Goal: Task Accomplishment & Management: Manage account settings

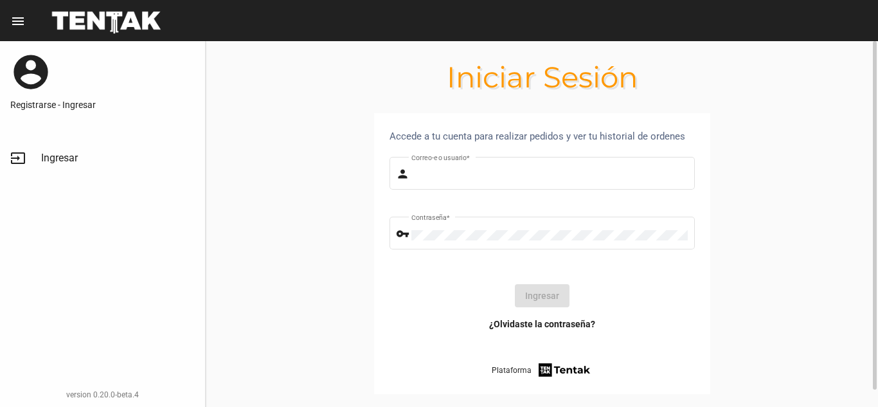
type input "Sebafurnari"
click at [546, 293] on button "Ingresar" at bounding box center [542, 295] width 55 height 23
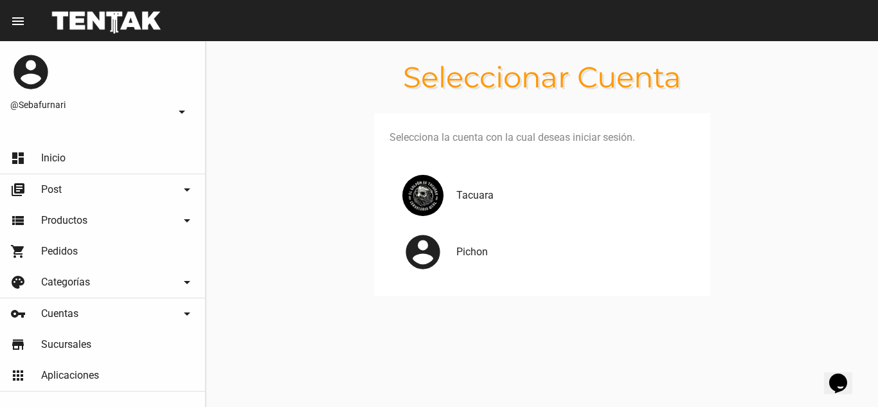
click at [477, 214] on div "Tacuara" at bounding box center [542, 195] width 305 height 57
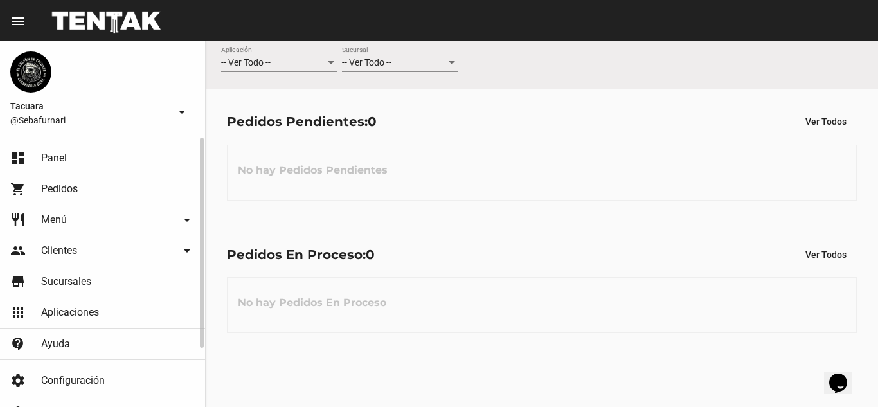
click at [146, 228] on link "restaurant Menú arrow_drop_down" at bounding box center [102, 219] width 205 height 31
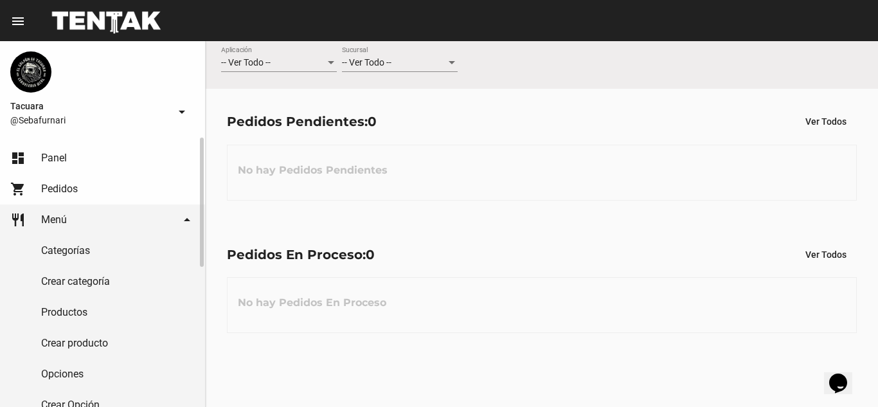
click at [124, 314] on link "Productos" at bounding box center [102, 312] width 205 height 31
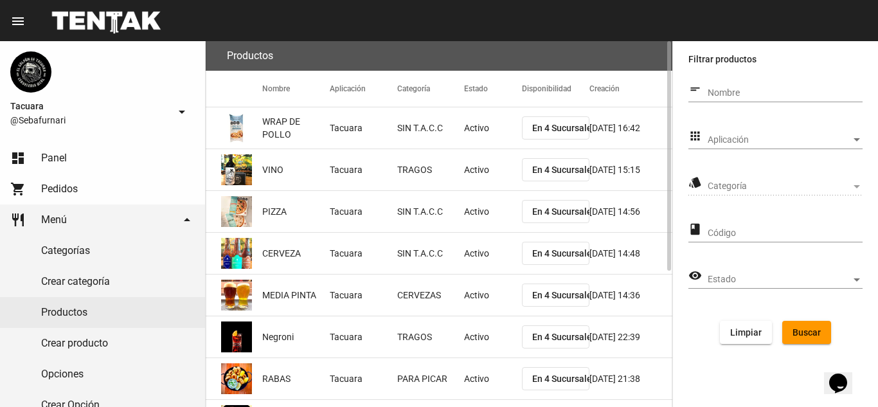
scroll to position [216, 0]
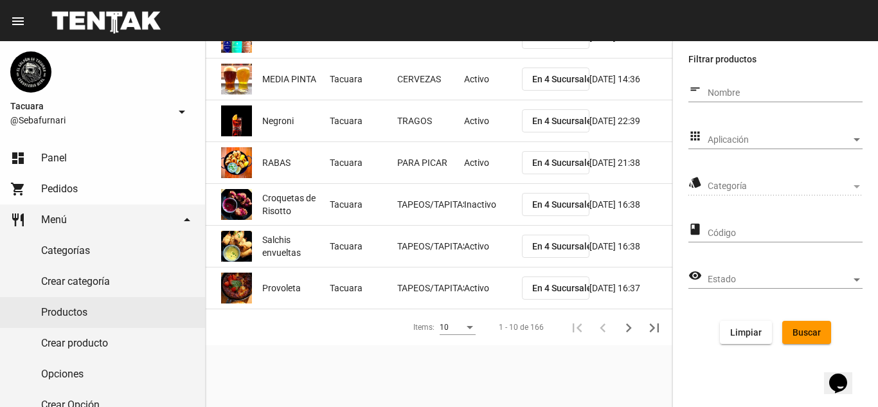
click at [788, 94] on input "Nombre" at bounding box center [785, 93] width 155 height 10
type input "pizzas"
click button "Buscar" at bounding box center [807, 332] width 49 height 23
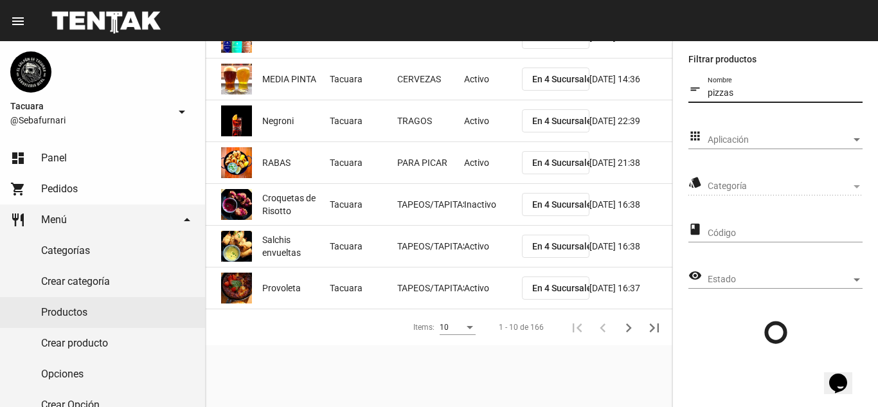
scroll to position [0, 0]
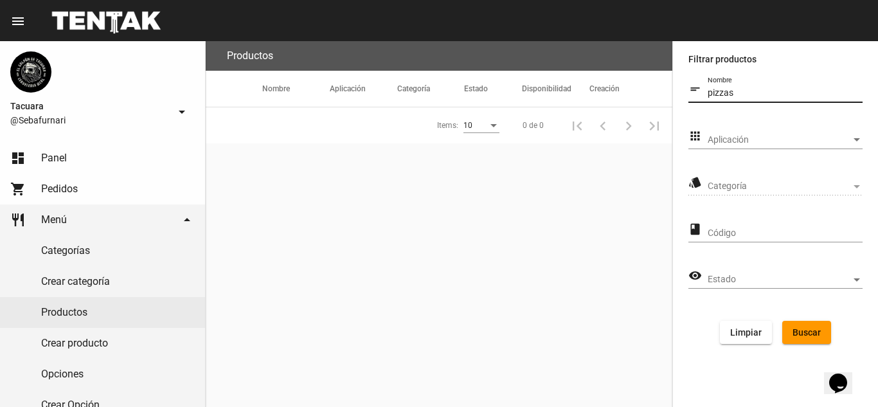
click at [799, 332] on span "Buscar" at bounding box center [807, 332] width 28 height 10
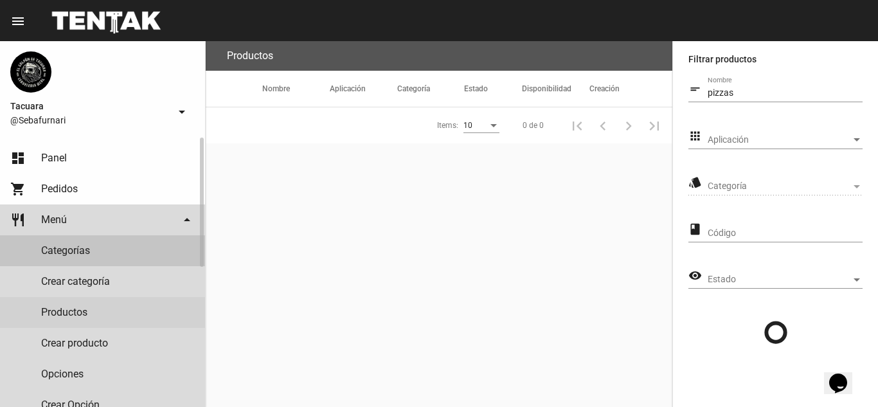
click at [82, 249] on link "Categorías" at bounding box center [102, 250] width 205 height 31
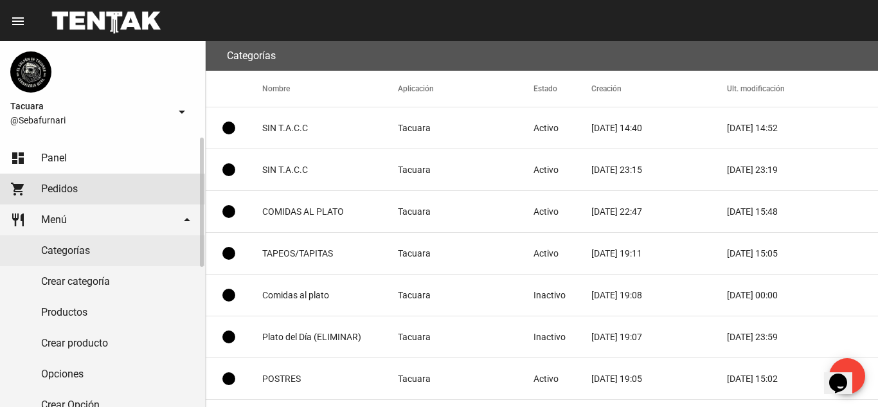
click at [99, 194] on link "shopping_cart Pedidos" at bounding box center [102, 189] width 205 height 31
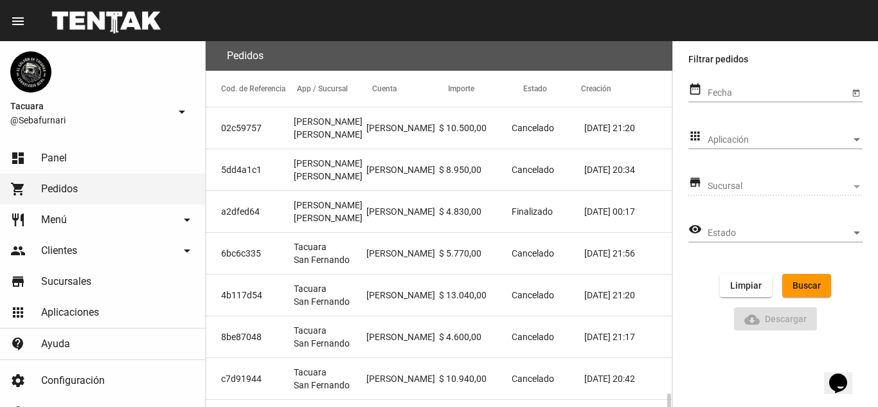
scroll to position [216, 0]
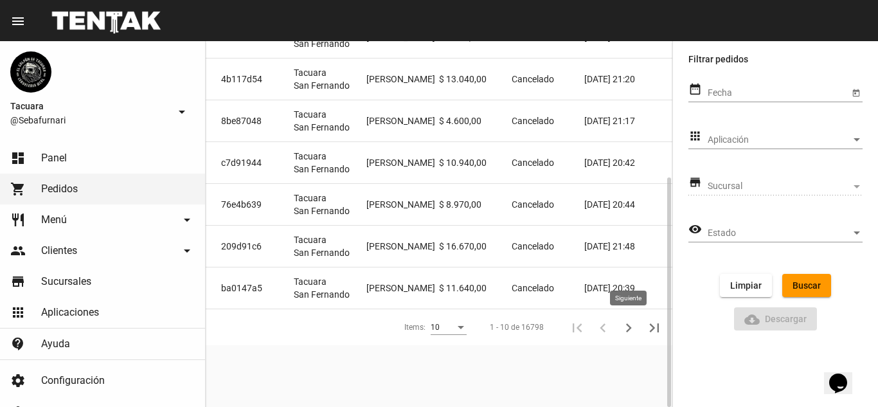
click at [624, 328] on icon "Siguiente" at bounding box center [629, 328] width 18 height 18
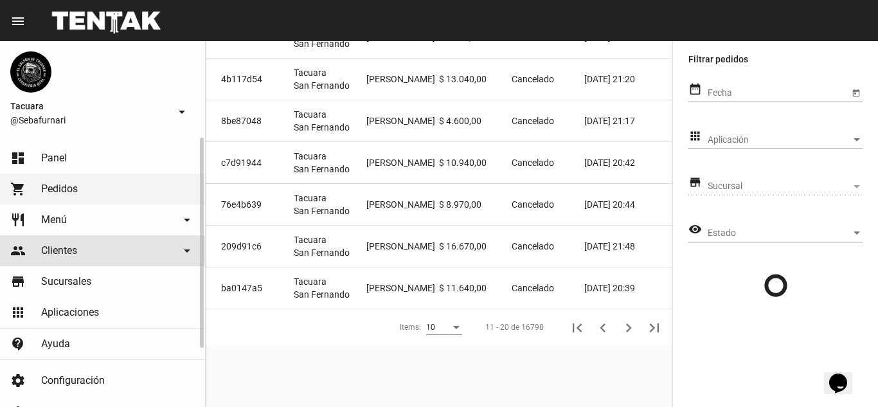
click at [49, 242] on link "people Clientes arrow_drop_down" at bounding box center [102, 250] width 205 height 31
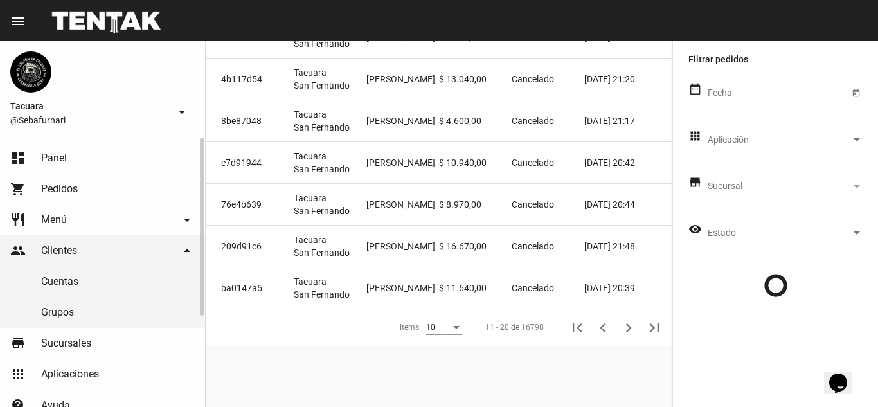
click at [80, 250] on link "people Clientes arrow_drop_down" at bounding box center [102, 250] width 205 height 31
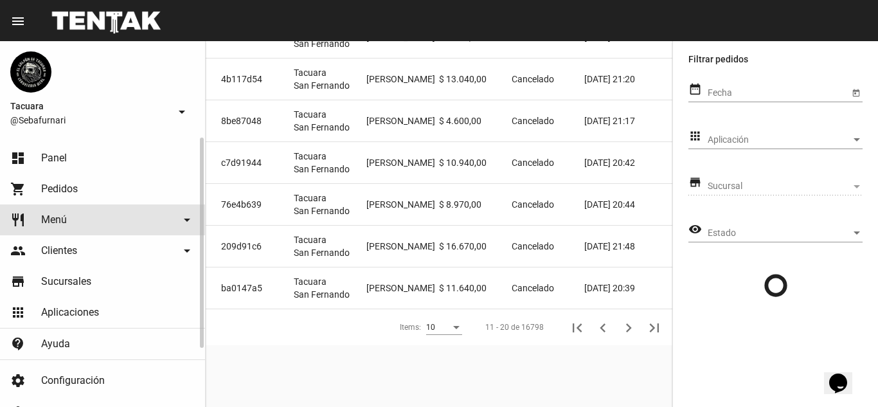
click at [93, 215] on link "restaurant Menú arrow_drop_down" at bounding box center [102, 219] width 205 height 31
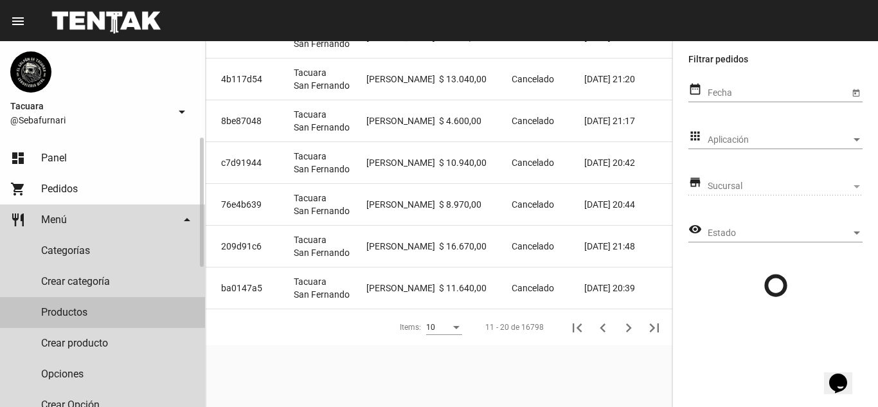
click at [108, 320] on link "Productos" at bounding box center [102, 312] width 205 height 31
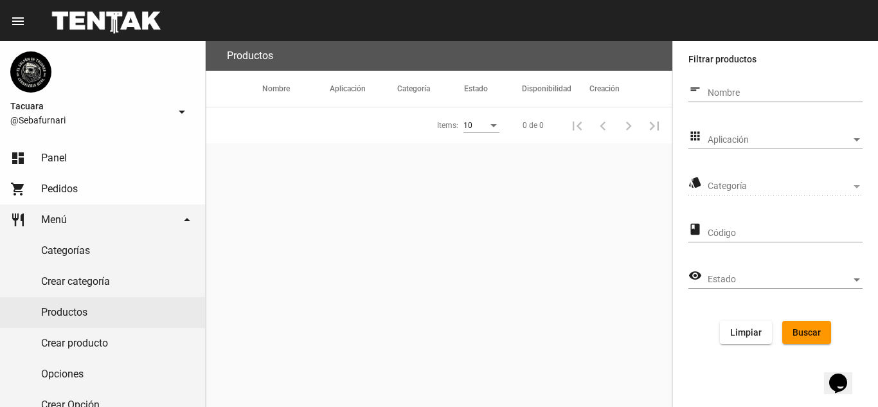
click at [743, 329] on span "Limpiar" at bounding box center [746, 332] width 32 height 10
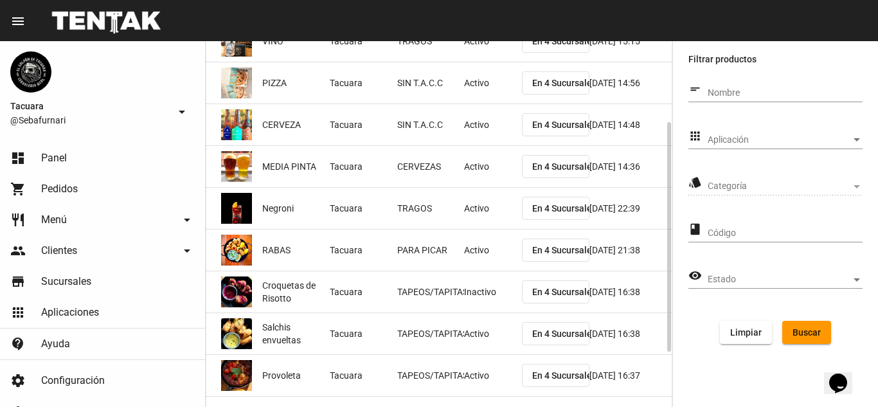
scroll to position [216, 0]
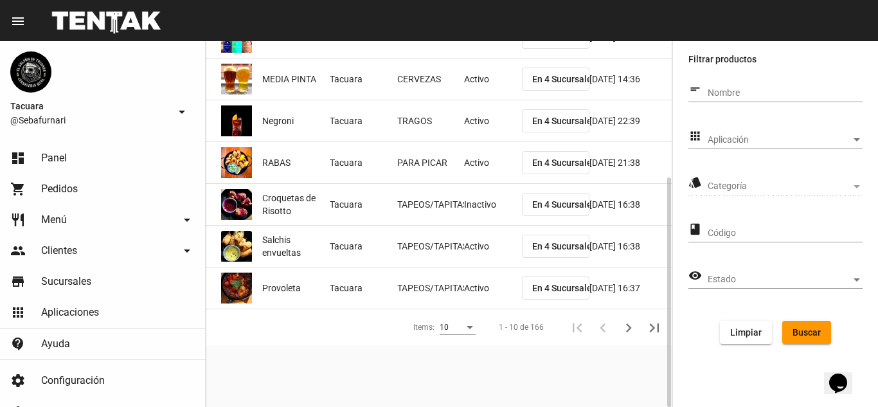
click at [469, 332] on div "10" at bounding box center [458, 324] width 36 height 22
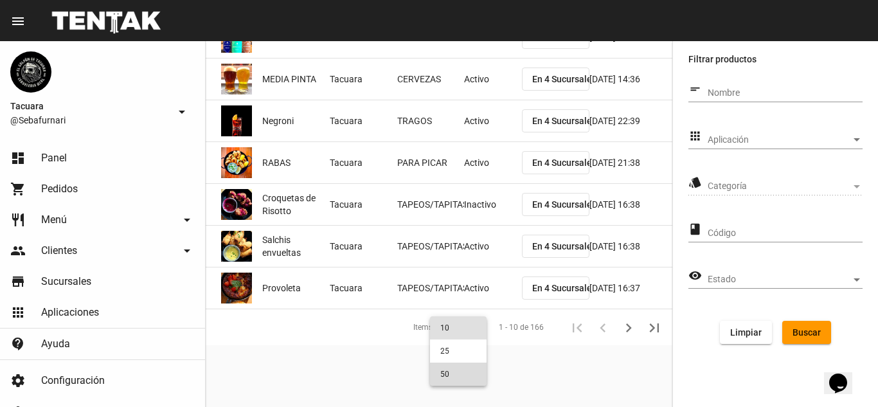
click at [450, 369] on span "50" at bounding box center [458, 374] width 36 height 23
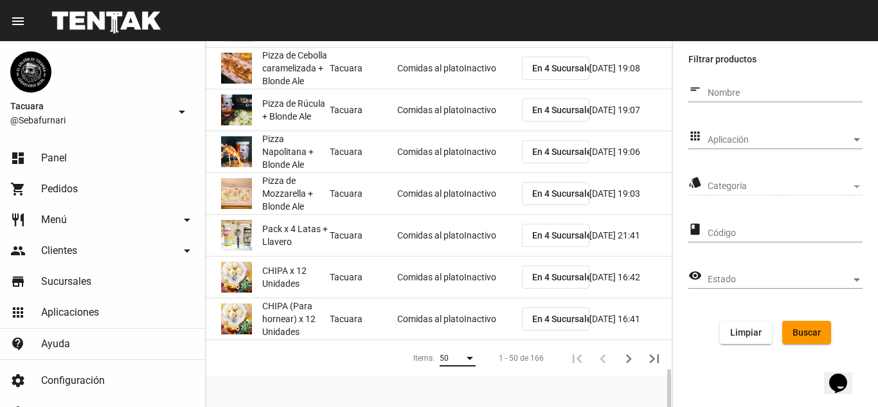
scroll to position [1908, 0]
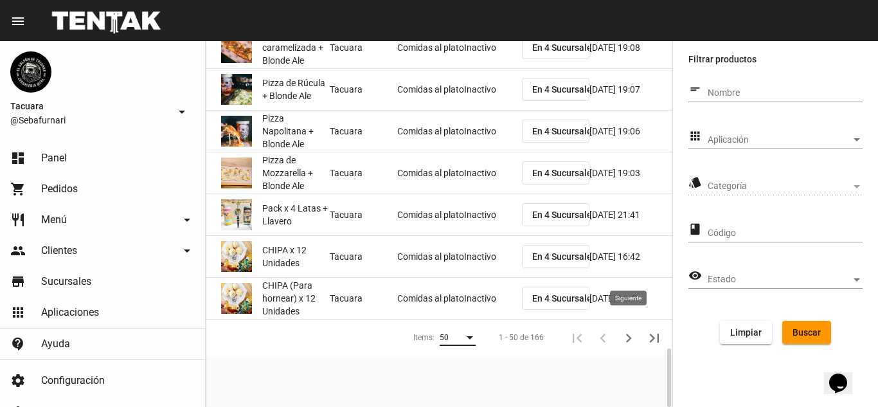
click at [628, 334] on icon "Siguiente" at bounding box center [629, 338] width 6 height 9
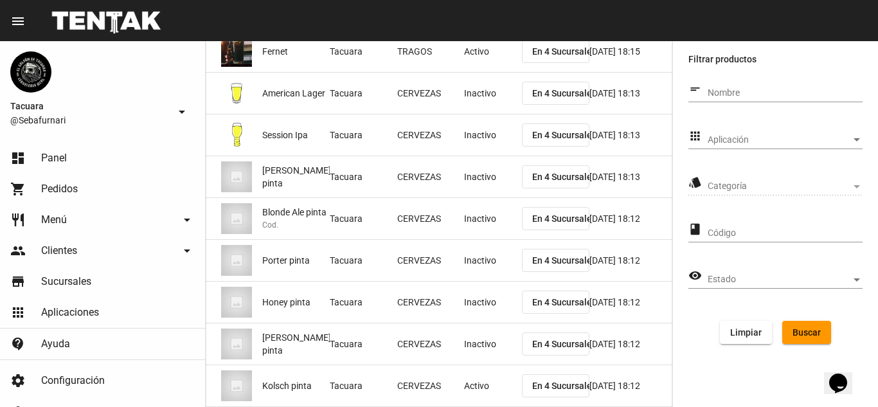
scroll to position [1898, 0]
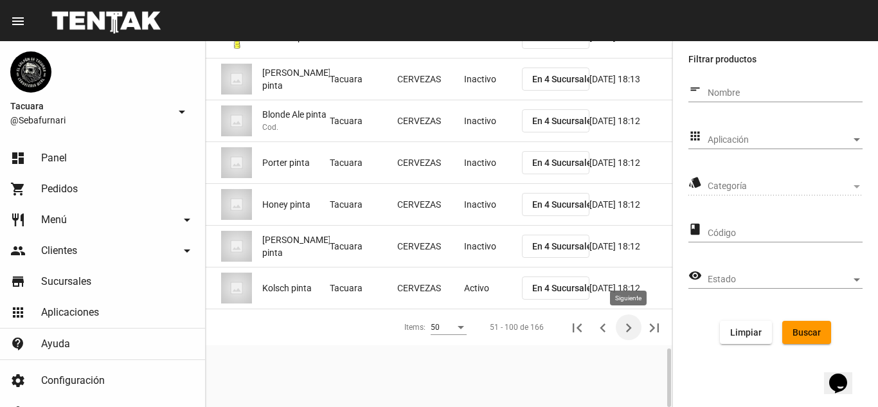
click at [626, 330] on icon "Siguiente" at bounding box center [629, 328] width 18 height 18
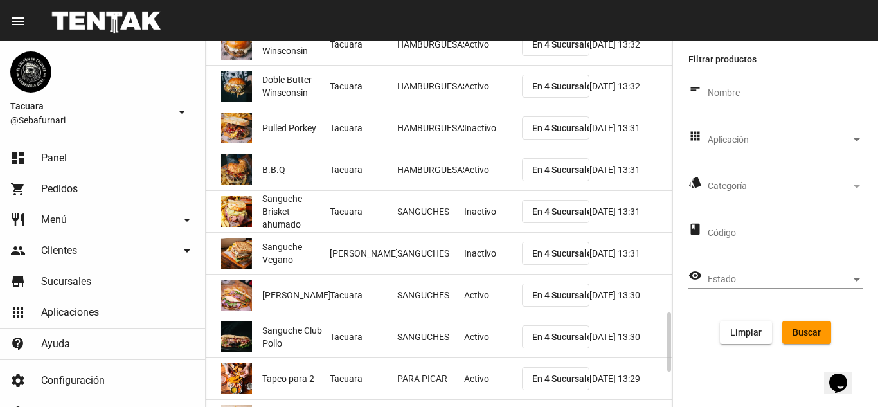
scroll to position [1888, 0]
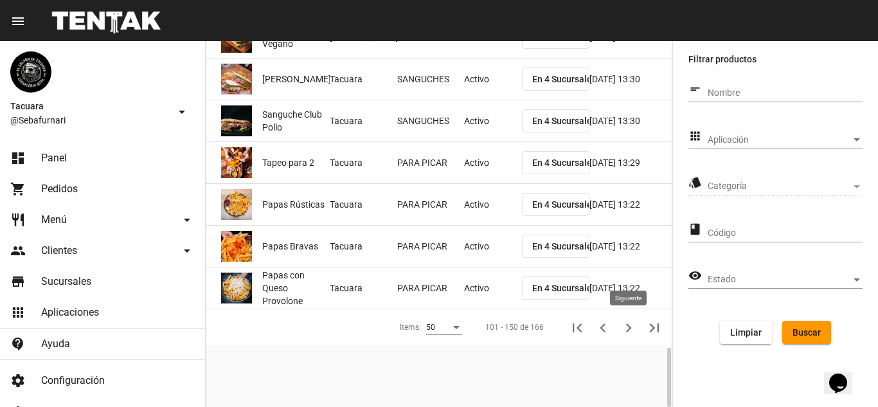
click at [624, 329] on icon "Siguiente" at bounding box center [629, 328] width 18 height 18
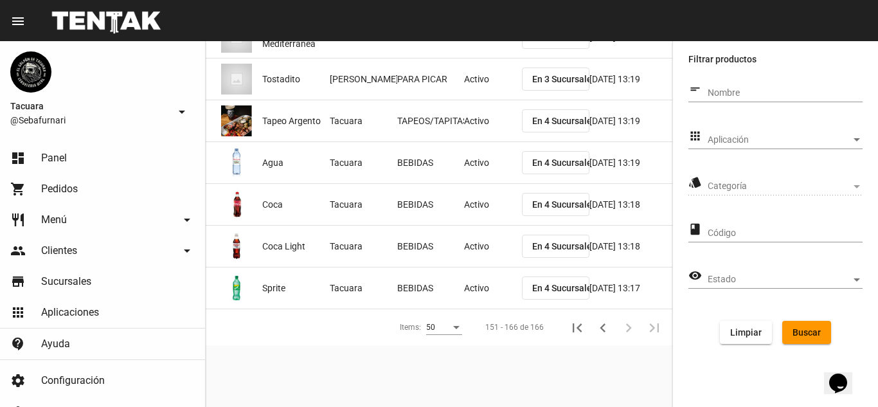
scroll to position [81, 0]
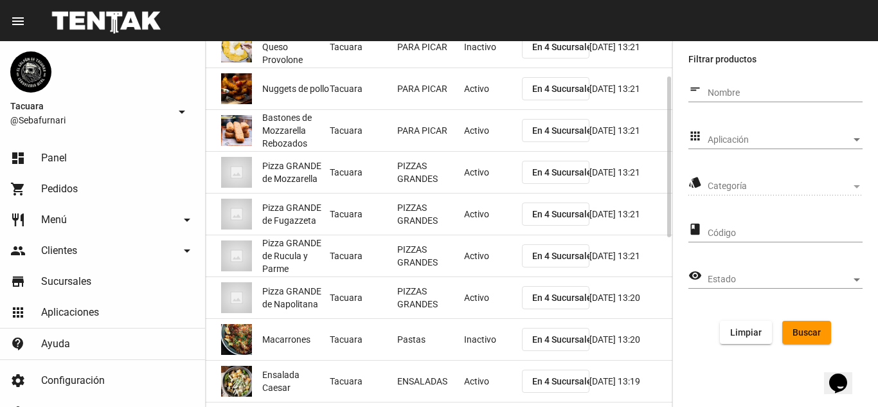
click at [338, 177] on mat-cell "Tacuara" at bounding box center [364, 172] width 68 height 41
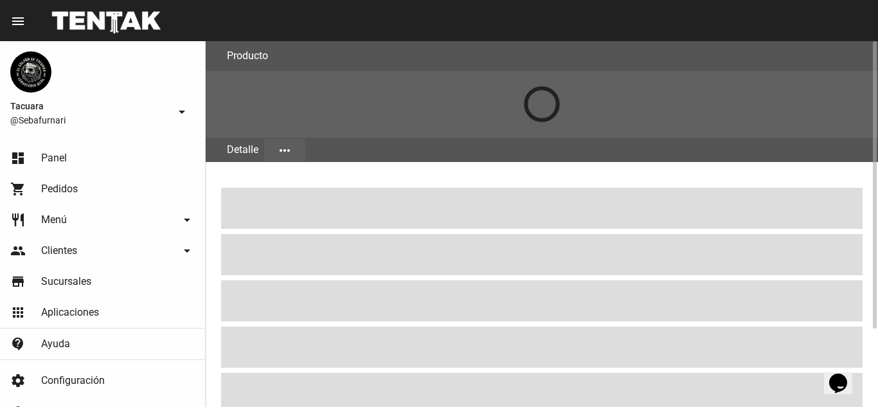
click at [285, 156] on mat-icon "more_horiz" at bounding box center [284, 150] width 15 height 15
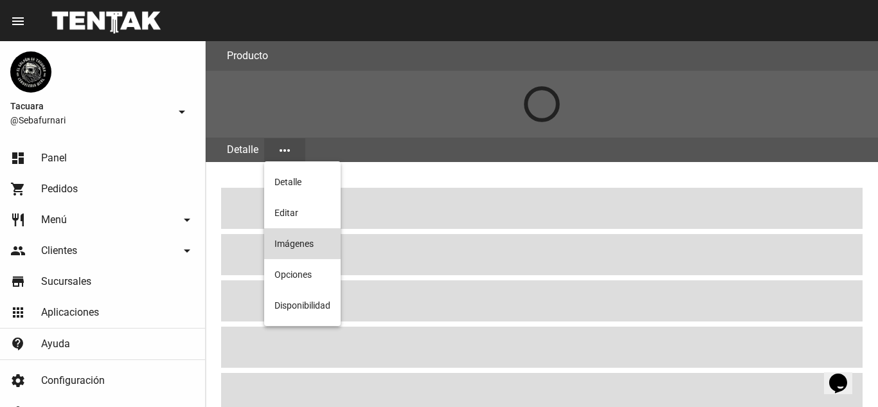
click at [301, 240] on button "Imágenes" at bounding box center [302, 243] width 77 height 31
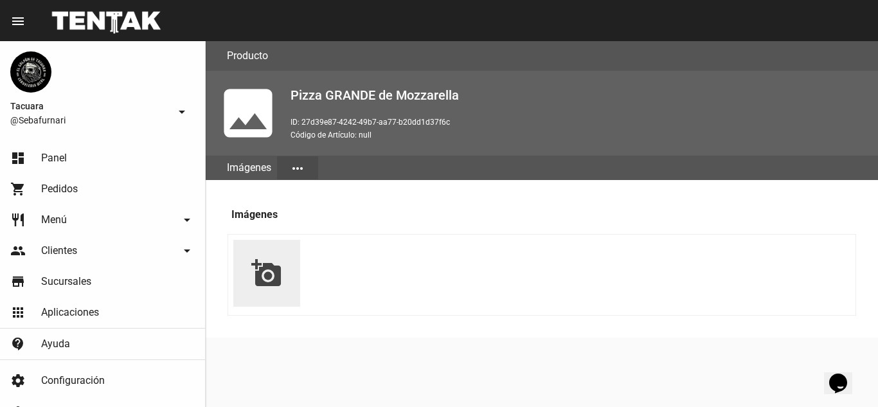
click at [268, 277] on mat-icon "add_a_photo" at bounding box center [266, 273] width 31 height 31
type input "C:\fakepath\WhatsApp Image 2025-08-23 at 15.26.36 (1).jpeg"
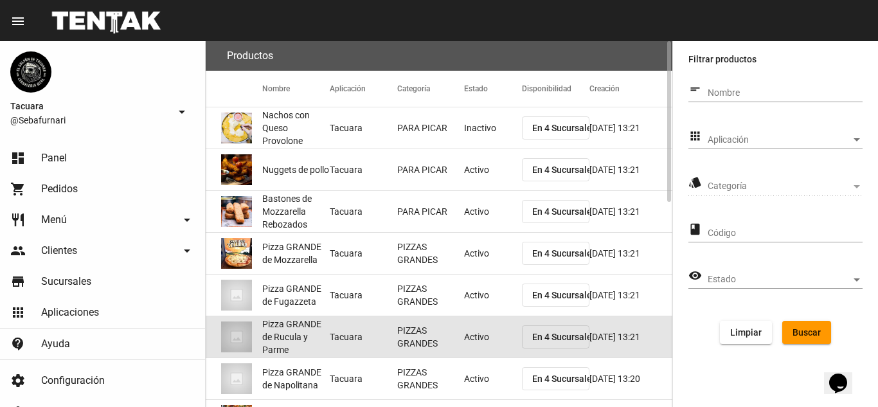
click at [240, 339] on img at bounding box center [236, 336] width 31 height 31
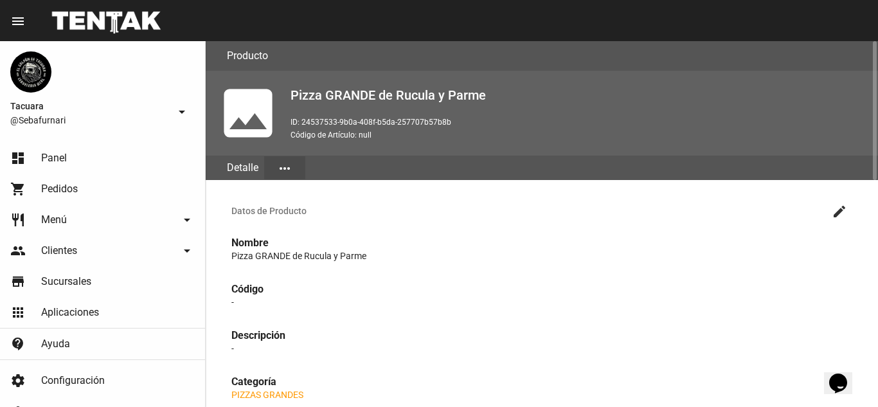
click at [289, 165] on mat-icon "more_horiz" at bounding box center [284, 168] width 15 height 15
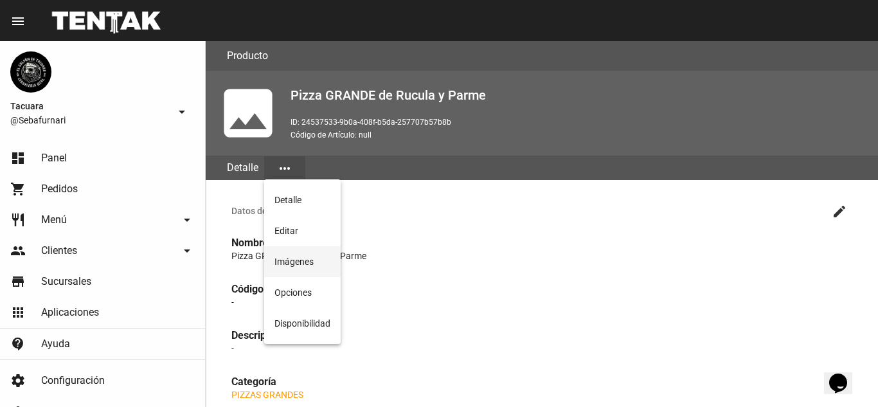
click at [304, 260] on button "Imágenes" at bounding box center [302, 261] width 77 height 31
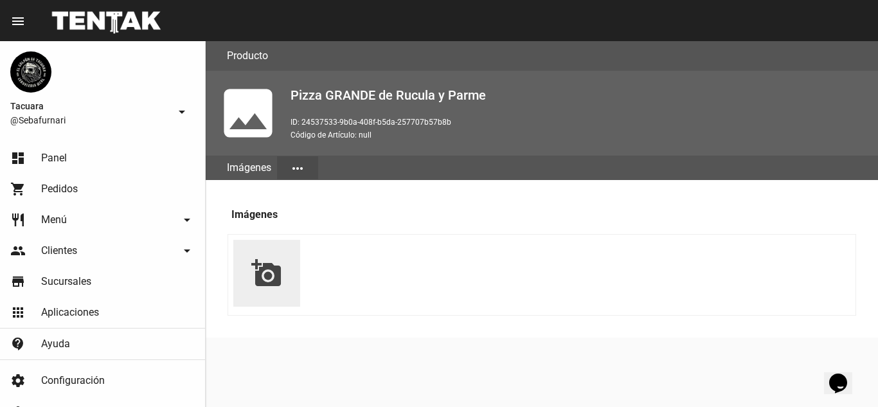
click at [294, 276] on li "add_a_photo" at bounding box center [266, 273] width 67 height 67
click at [270, 281] on mat-icon "add_a_photo" at bounding box center [266, 273] width 31 height 31
type input "C:\fakepath\WhatsApp Image 2025-08-23 at 15.27.03 (1).jpeg"
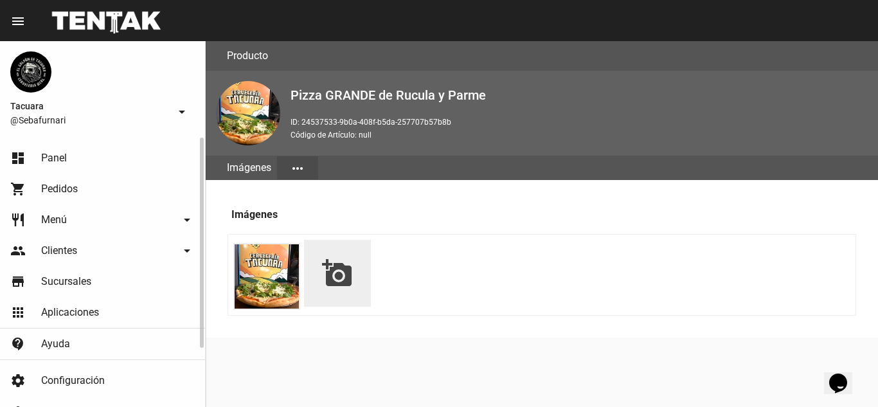
click at [70, 219] on link "restaurant Menú arrow_drop_down" at bounding box center [102, 219] width 205 height 31
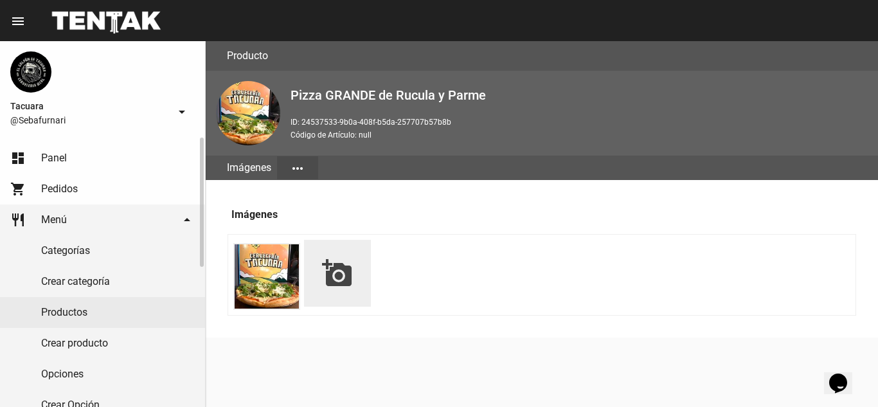
click at [87, 314] on link "Productos" at bounding box center [102, 312] width 205 height 31
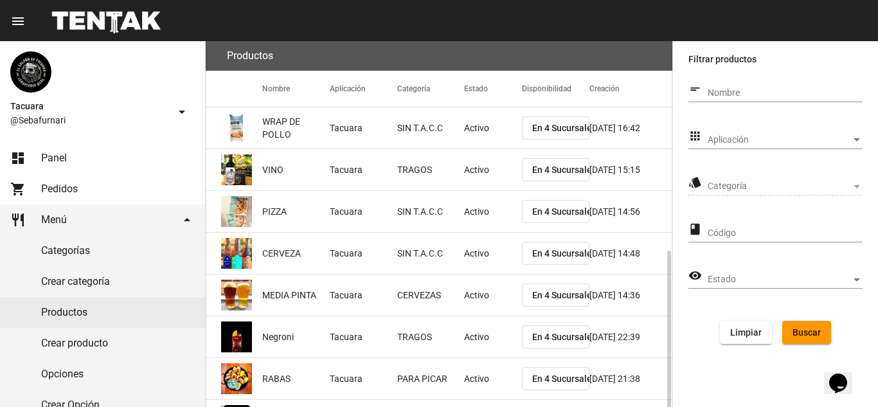
scroll to position [216, 0]
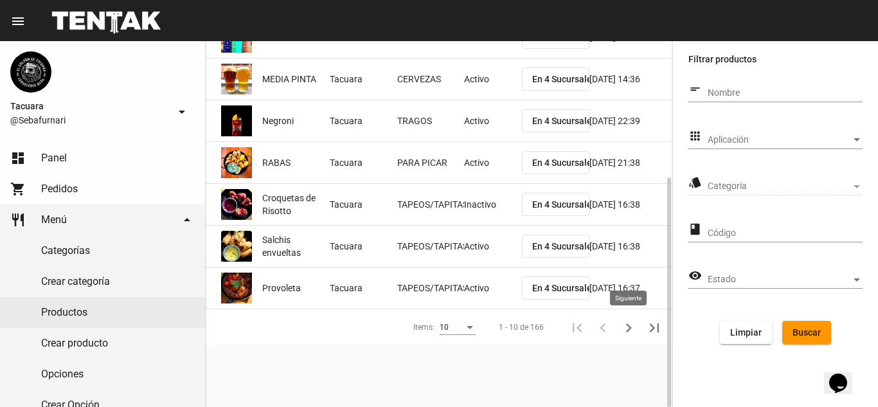
click at [632, 328] on icon "Siguiente" at bounding box center [629, 328] width 18 height 18
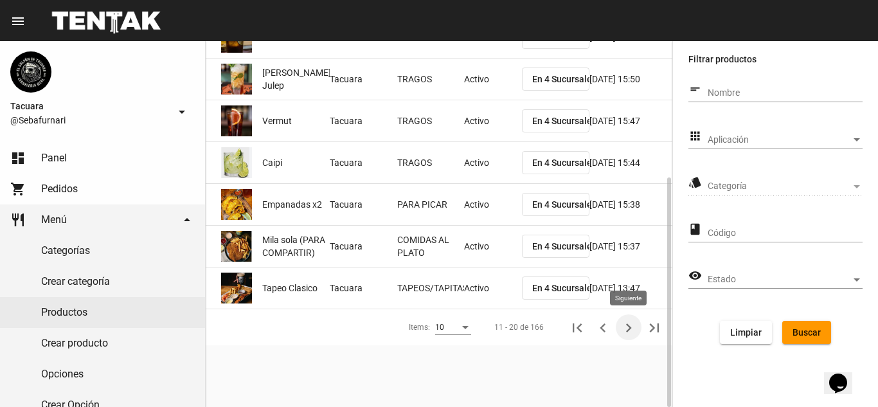
click at [624, 332] on icon "Siguiente" at bounding box center [629, 328] width 18 height 18
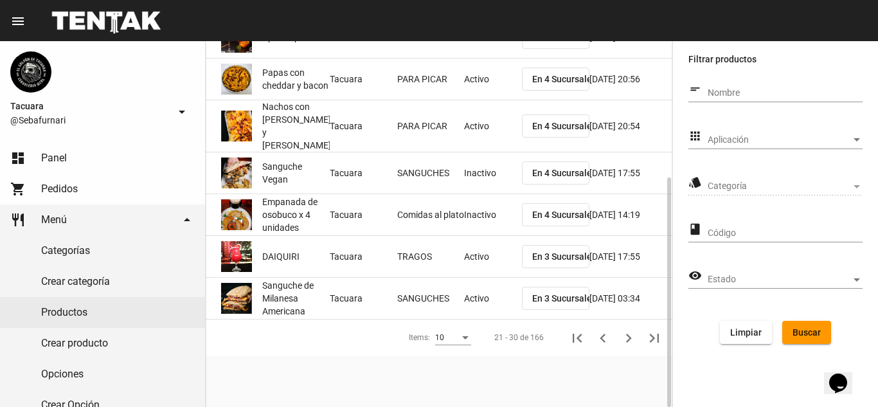
click at [455, 253] on mat-cell "TRAGOS" at bounding box center [431, 256] width 68 height 41
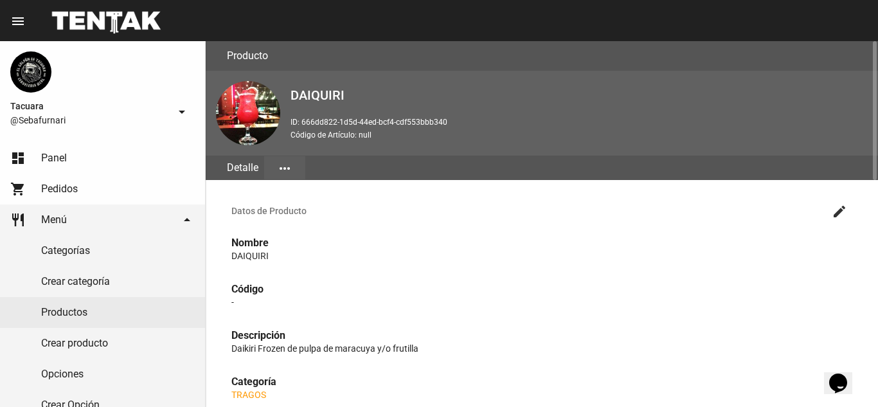
click at [291, 173] on mat-icon "more_horiz" at bounding box center [284, 168] width 15 height 15
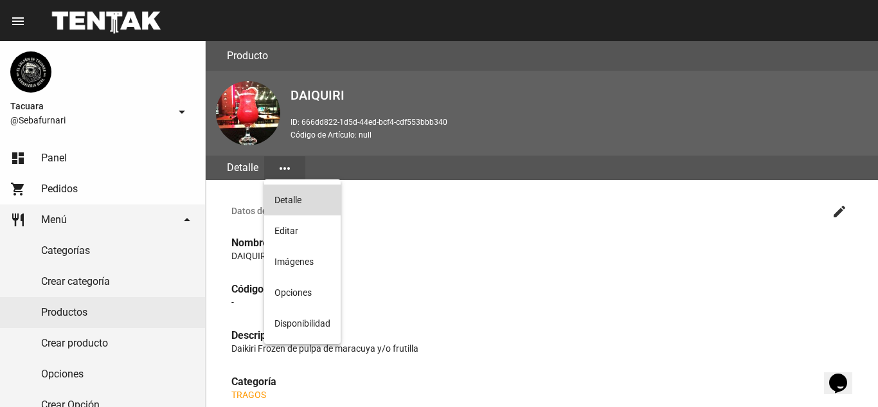
click at [298, 200] on button "Detalle" at bounding box center [302, 200] width 77 height 31
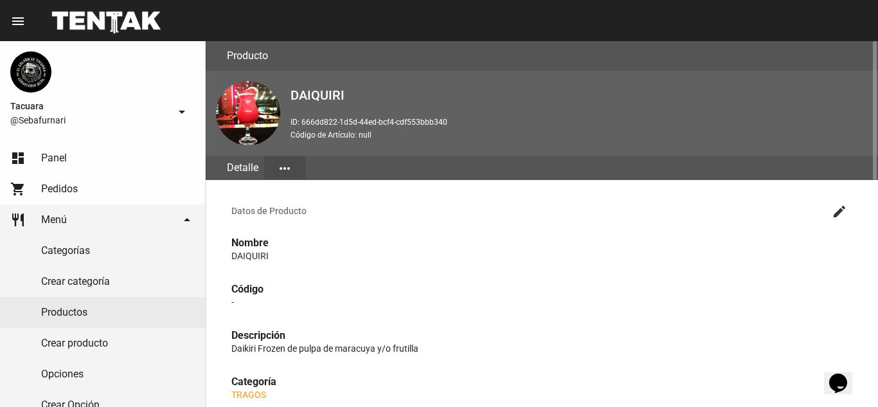
click at [288, 172] on mat-icon "more_horiz" at bounding box center [284, 168] width 15 height 15
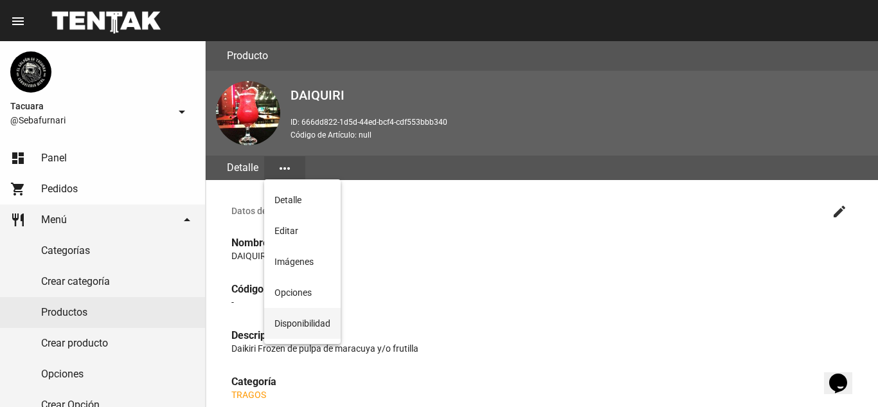
click at [312, 324] on button "Disponibilidad" at bounding box center [302, 323] width 77 height 31
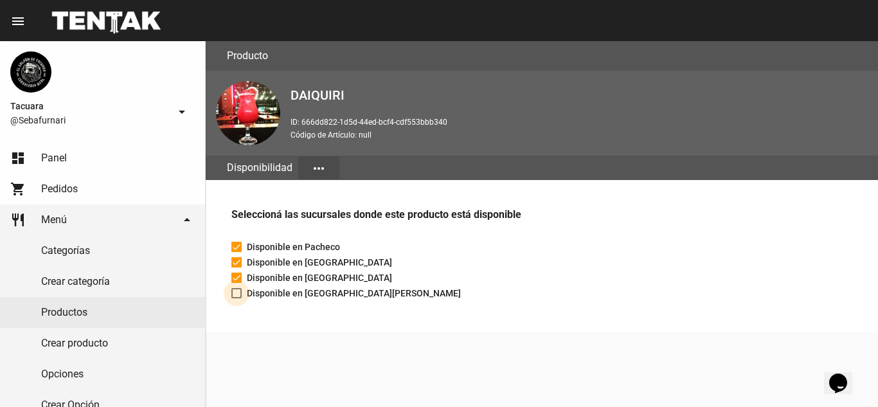
click at [277, 289] on span "Disponible en San Fernando" at bounding box center [354, 292] width 214 height 15
click at [237, 298] on input "Disponible en San Fernando" at bounding box center [236, 298] width 1 height 1
checkbox input "true"
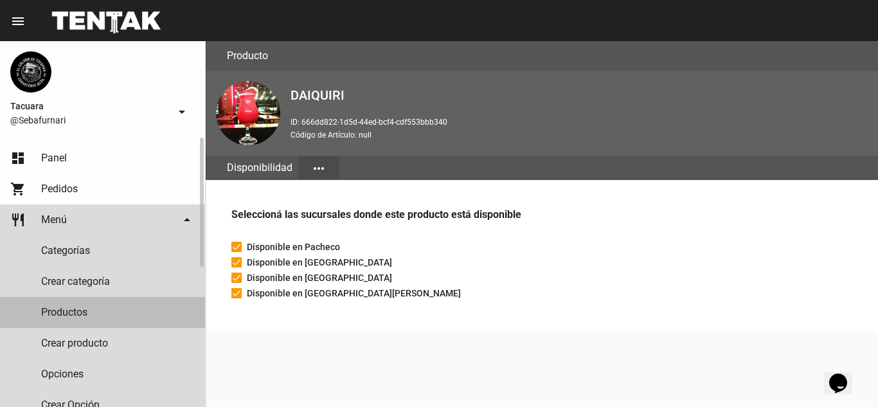
click at [98, 310] on link "Productos" at bounding box center [102, 312] width 205 height 31
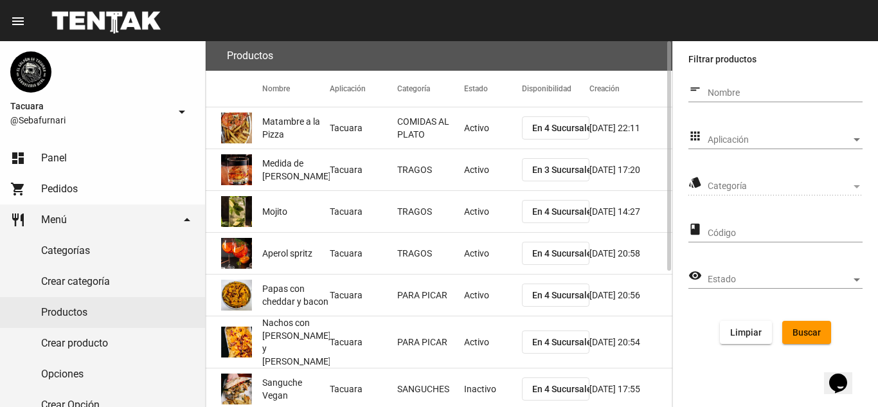
click at [364, 165] on mat-cell "Tacuara" at bounding box center [364, 169] width 68 height 41
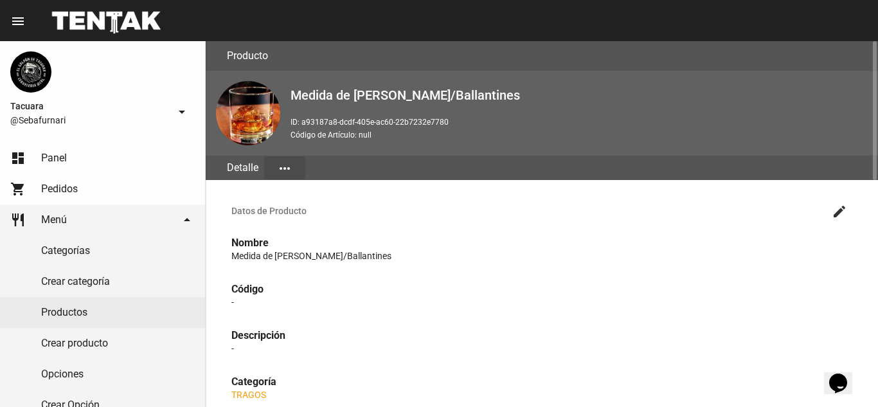
click at [289, 170] on mat-icon "more_horiz" at bounding box center [284, 168] width 15 height 15
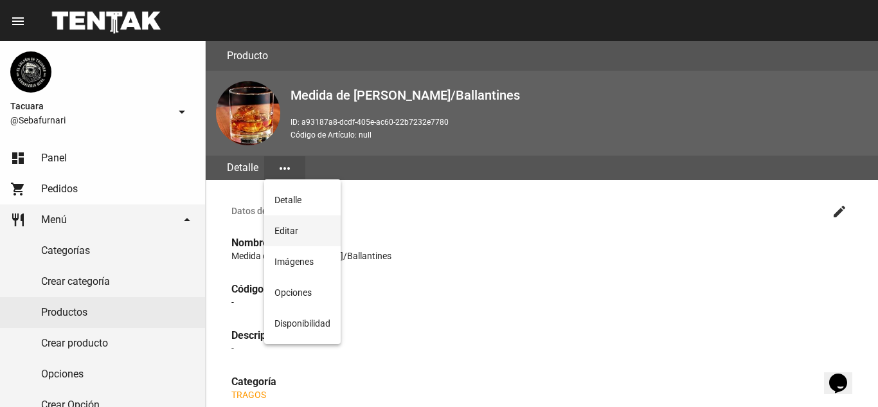
click at [303, 228] on button "Editar" at bounding box center [302, 230] width 77 height 31
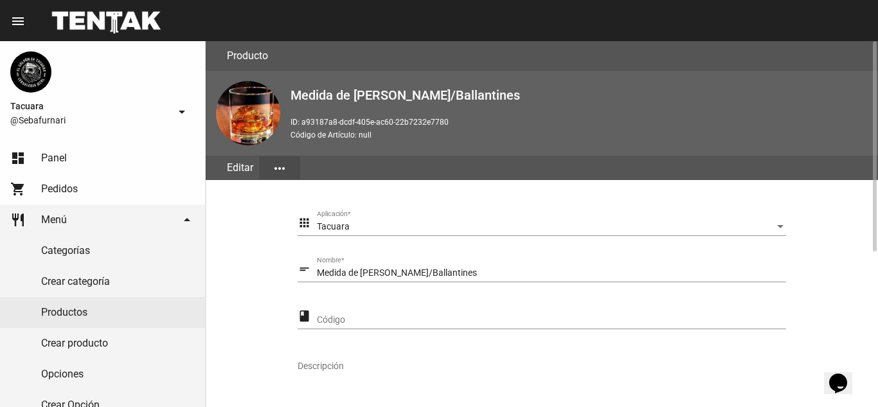
click at [427, 273] on input "Medida de Jack Daniels/Ballantines" at bounding box center [551, 273] width 469 height 10
click at [483, 276] on input "Medida de Jack Daniels/Ballantines" at bounding box center [551, 273] width 469 height 10
click at [358, 271] on input "Medida de Jack Daniel's" at bounding box center [551, 273] width 469 height 10
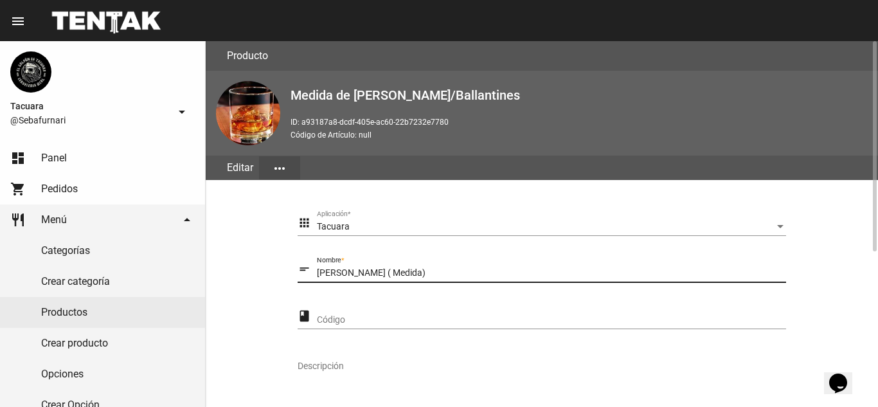
type input "Jack Daniel's ( Medida)"
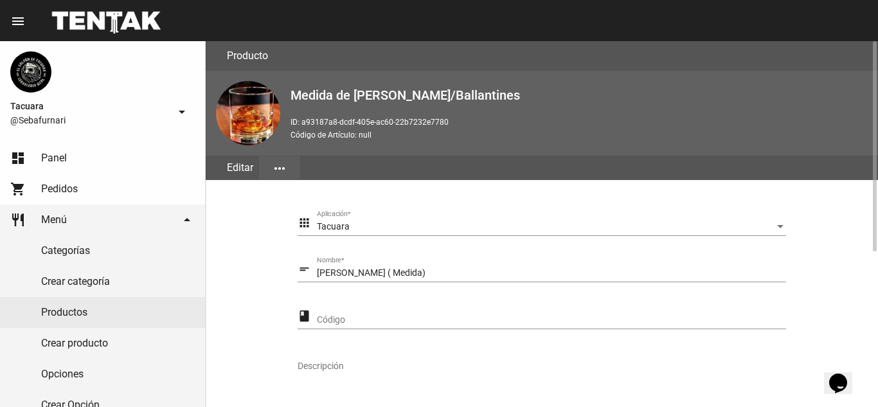
click at [267, 172] on button "more_horiz" at bounding box center [279, 167] width 41 height 23
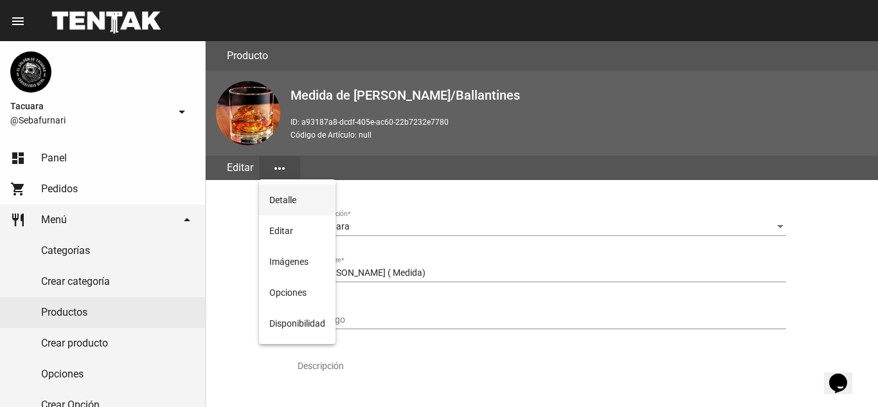
click at [285, 201] on button "Detalle" at bounding box center [297, 200] width 77 height 31
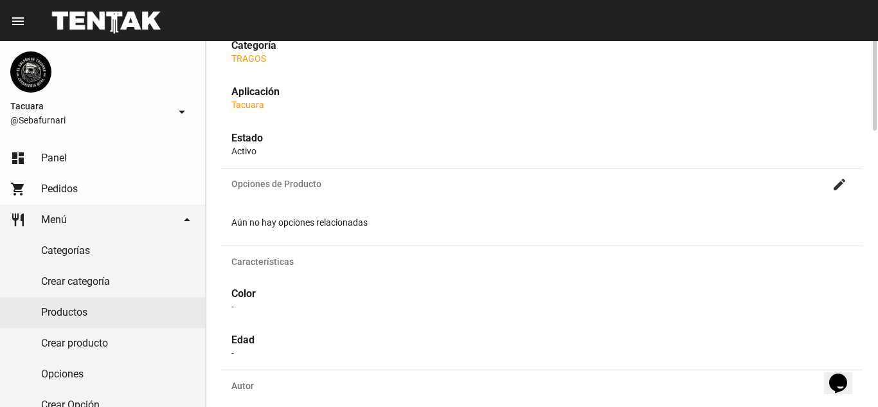
scroll to position [79, 0]
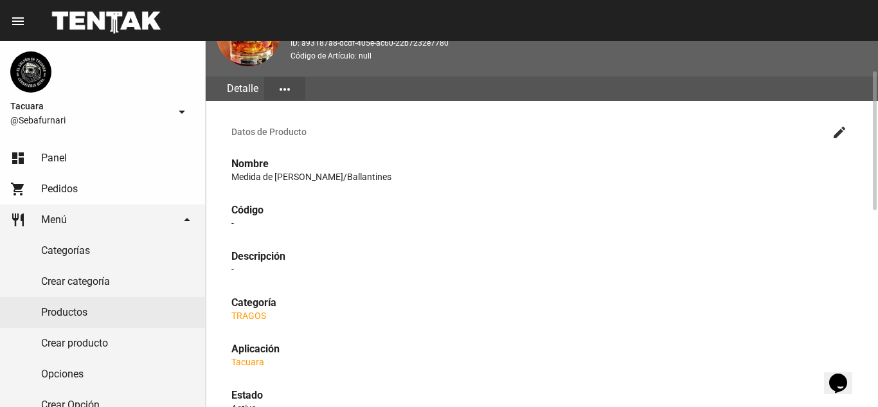
click at [282, 85] on mat-icon "more_horiz" at bounding box center [284, 89] width 15 height 15
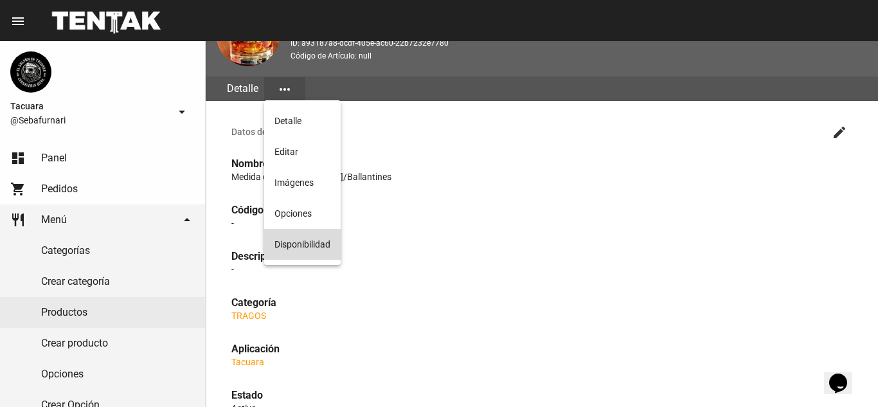
click at [320, 242] on button "Disponibilidad" at bounding box center [302, 244] width 77 height 31
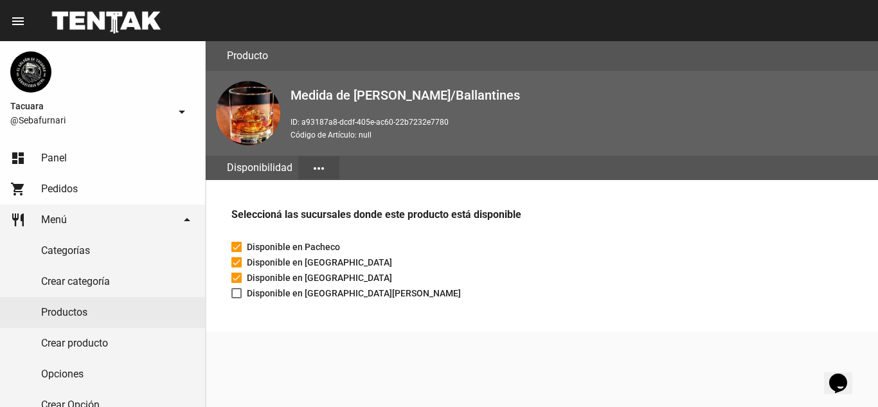
click at [317, 292] on span "Disponible en San Fernando" at bounding box center [354, 292] width 214 height 15
click at [237, 298] on input "Disponible en San Fernando" at bounding box center [236, 298] width 1 height 1
checkbox input "true"
click at [91, 305] on link "Productos" at bounding box center [102, 312] width 205 height 31
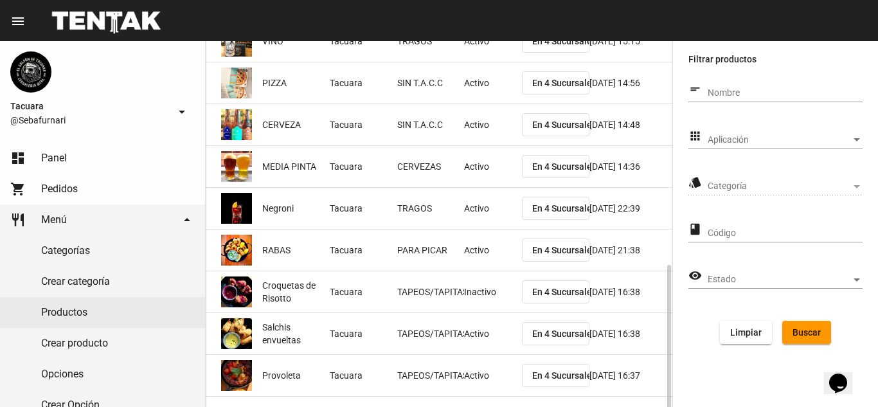
scroll to position [216, 0]
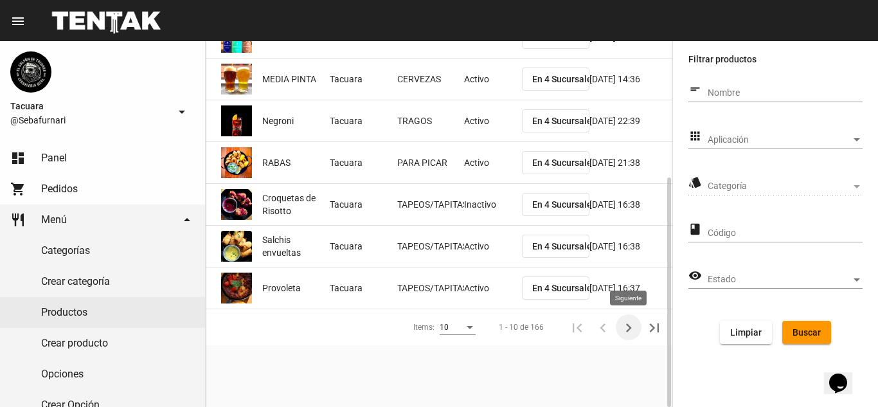
click at [623, 334] on icon "Siguiente" at bounding box center [629, 328] width 18 height 18
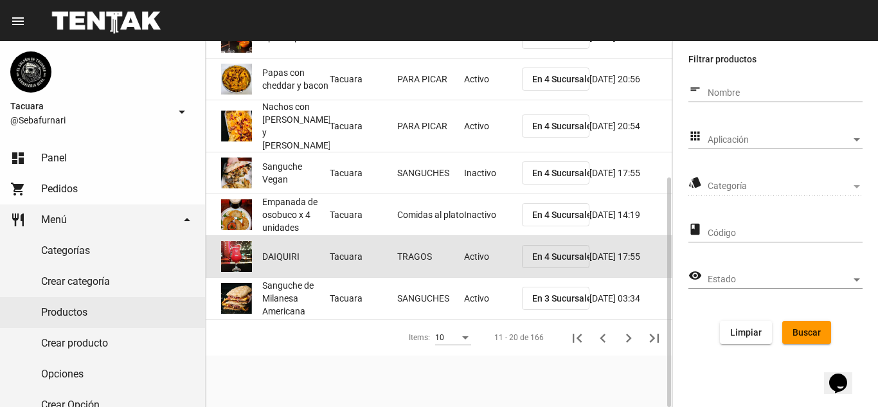
click at [280, 250] on span "DAIQUIRI" at bounding box center [280, 256] width 37 height 13
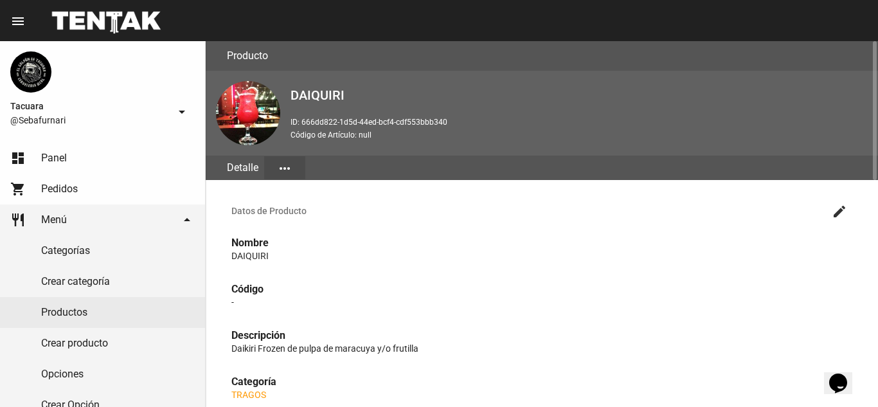
click at [301, 172] on button "more_horiz" at bounding box center [284, 167] width 41 height 23
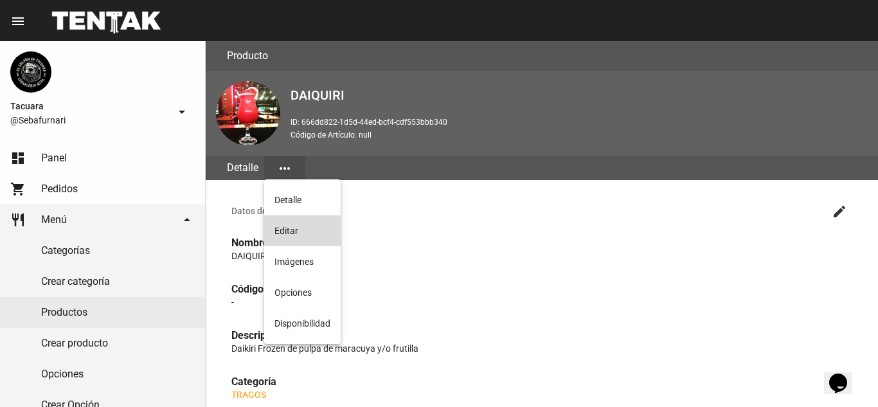
click at [313, 242] on button "Editar" at bounding box center [302, 230] width 77 height 31
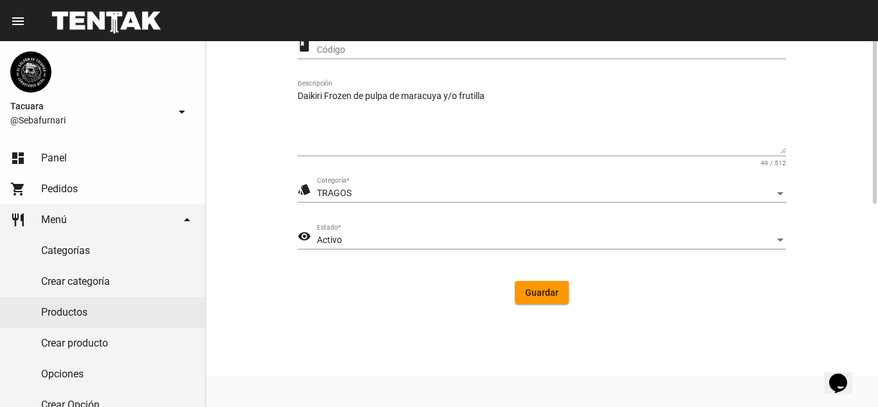
scroll to position [141, 0]
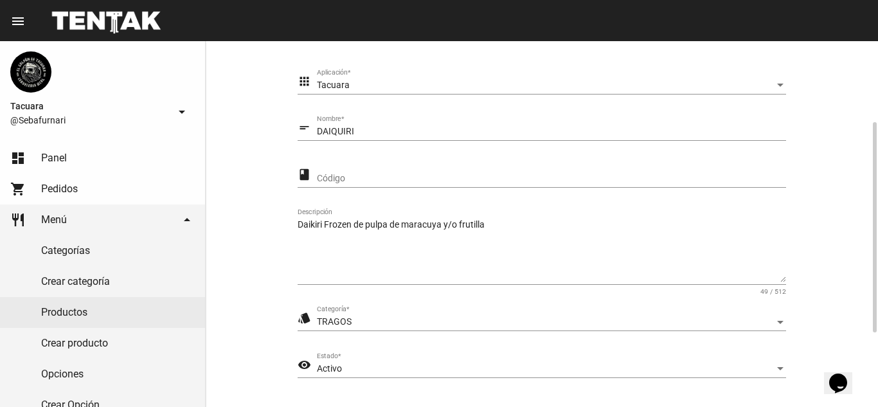
click at [496, 226] on textarea "Daikiri Frozen de pulpa de maracuya y/o frutilla" at bounding box center [542, 251] width 489 height 64
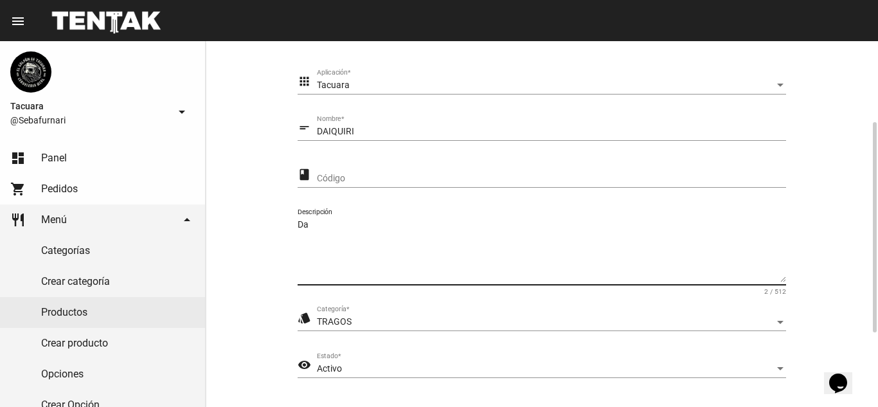
type textarea "D"
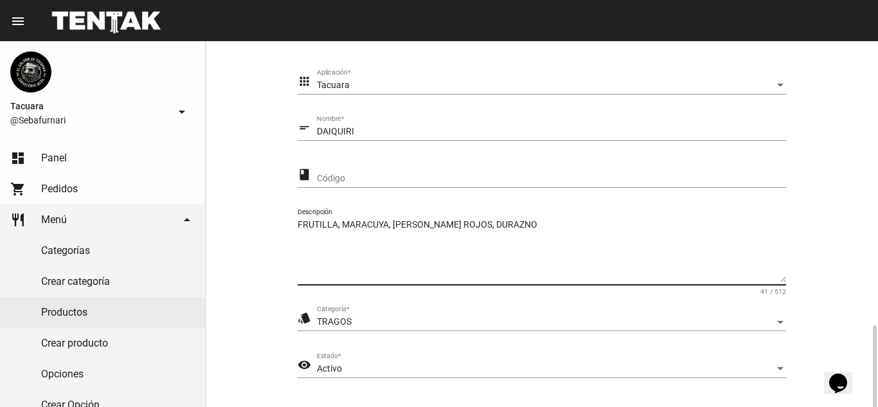
scroll to position [270, 0]
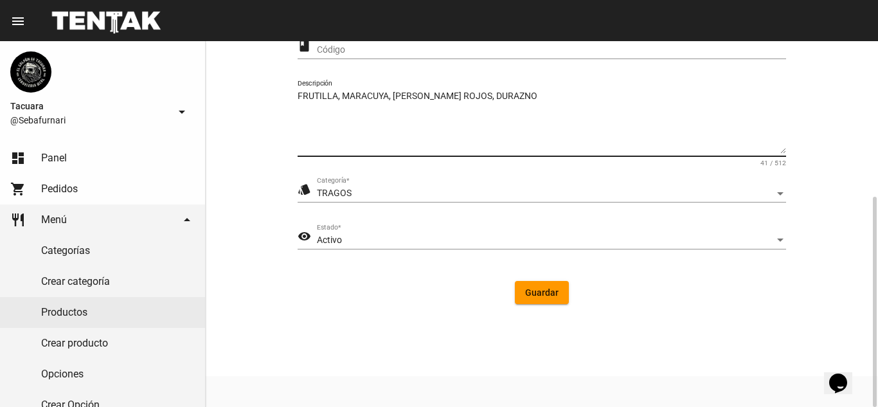
type textarea "FRUTILLA, MARACUYA, FRUTOS ROJOS, DURAZNO"
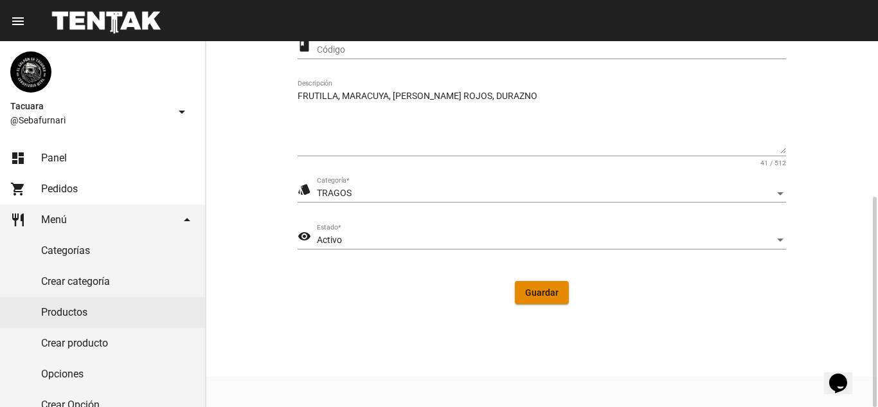
click at [520, 294] on button "Guardar" at bounding box center [542, 292] width 54 height 23
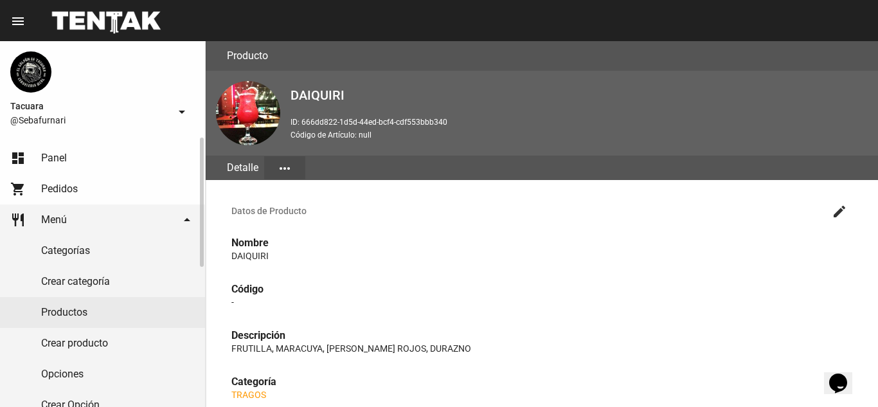
click at [77, 306] on link "Productos" at bounding box center [102, 312] width 205 height 31
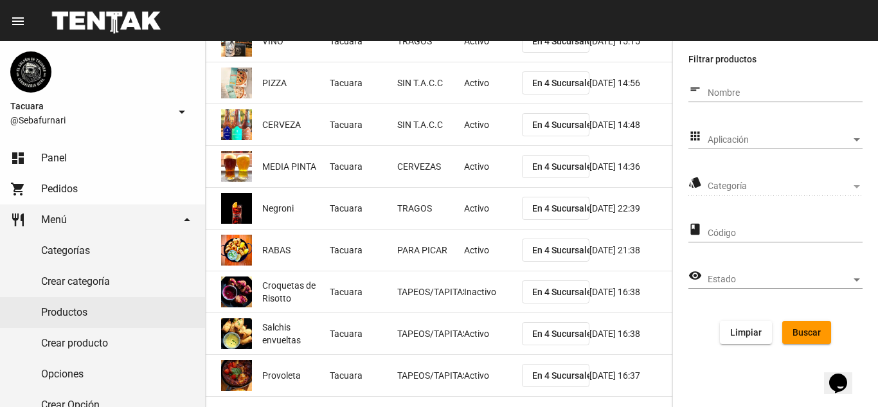
scroll to position [216, 0]
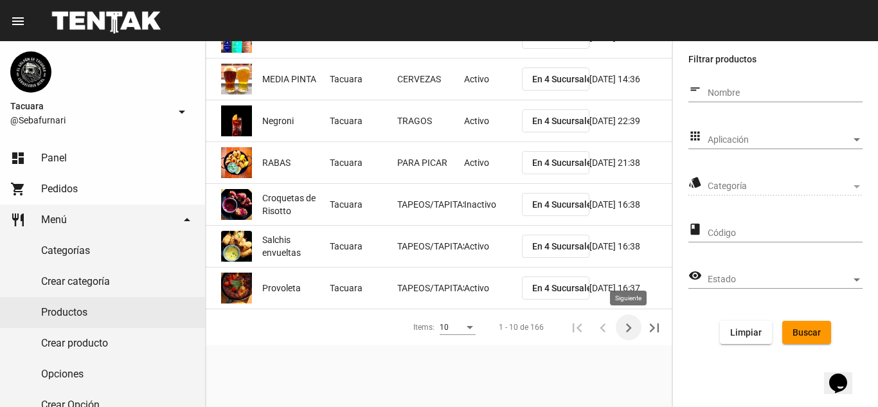
click at [633, 330] on icon "Siguiente" at bounding box center [629, 328] width 18 height 18
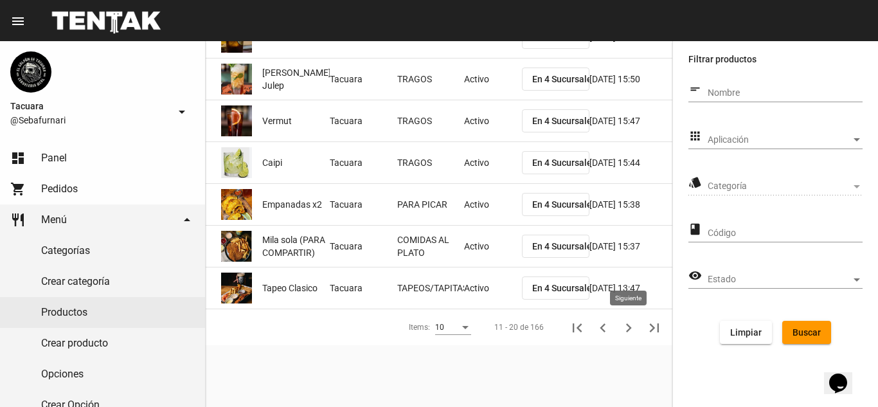
click at [629, 327] on icon "Siguiente" at bounding box center [629, 328] width 18 height 18
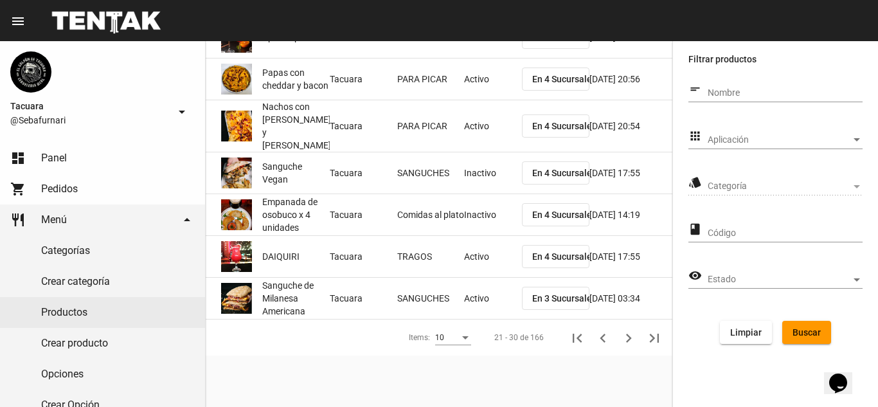
scroll to position [0, 0]
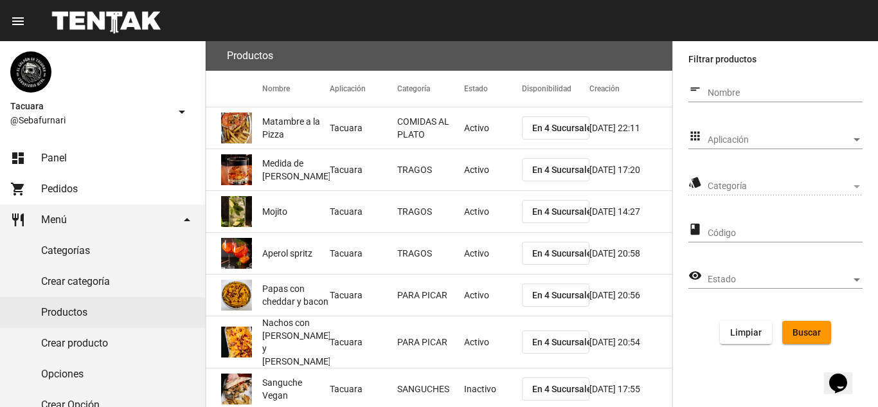
click at [305, 161] on span "Medida de Jack Daniels/Ballantines" at bounding box center [320, 170] width 117 height 26
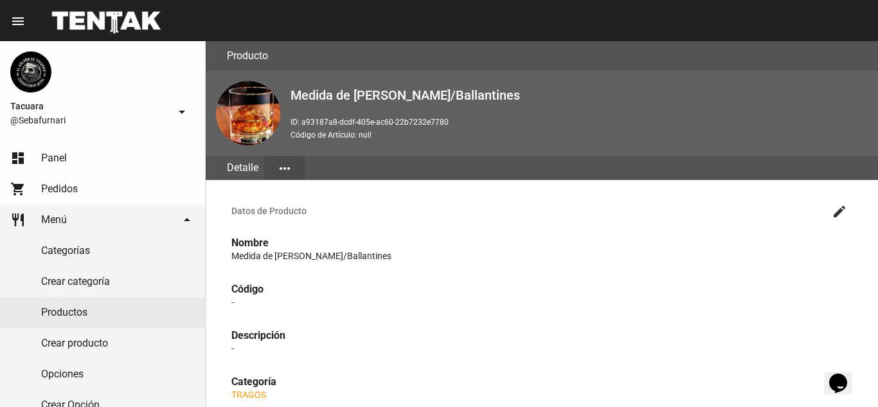
click at [309, 255] on p "Medida de Jack Daniels/Ballantines" at bounding box center [541, 255] width 621 height 13
click at [828, 216] on button "create" at bounding box center [840, 211] width 26 height 26
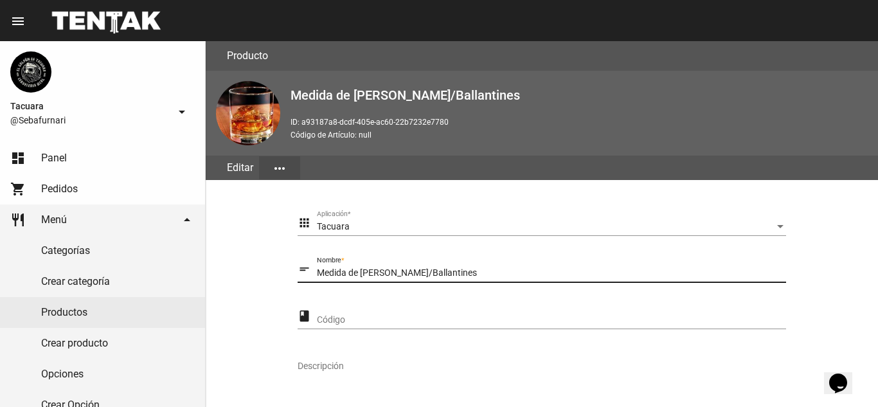
click at [467, 278] on input "Medida de Jack Daniels/Ballantines" at bounding box center [551, 273] width 469 height 10
type input "M"
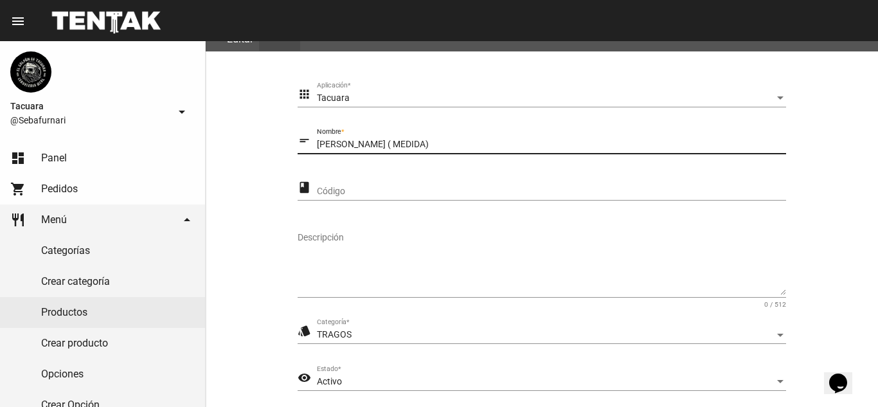
scroll to position [270, 0]
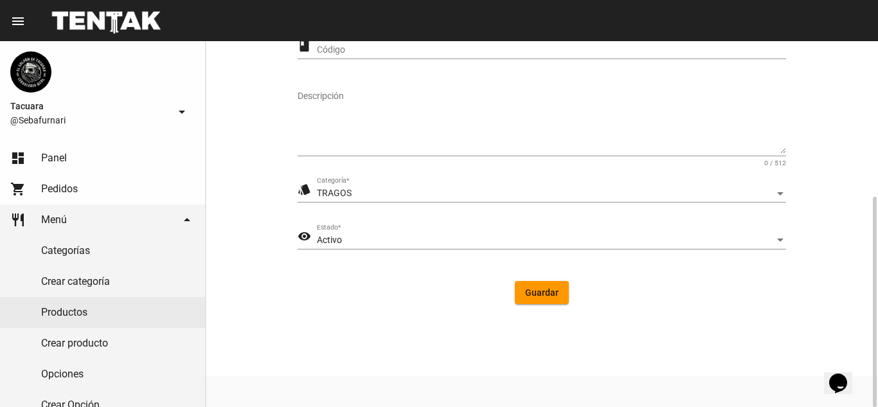
type input "[PERSON_NAME] ( MEDIDA)"
click at [563, 298] on button "Guardar" at bounding box center [542, 292] width 54 height 23
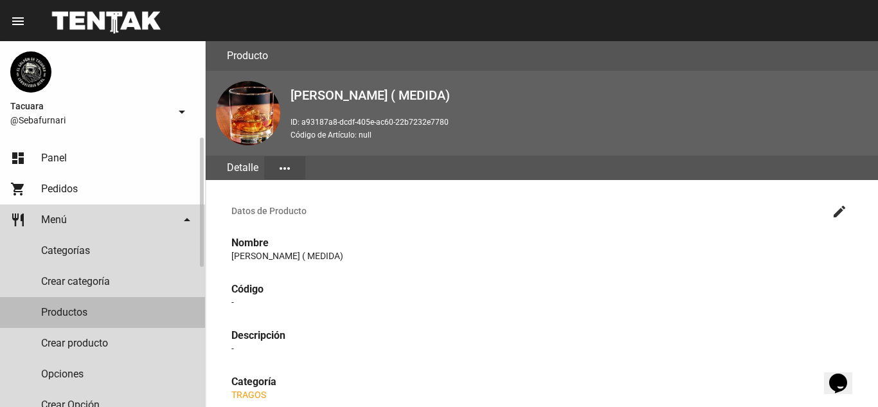
click at [95, 322] on link "Productos" at bounding box center [102, 312] width 205 height 31
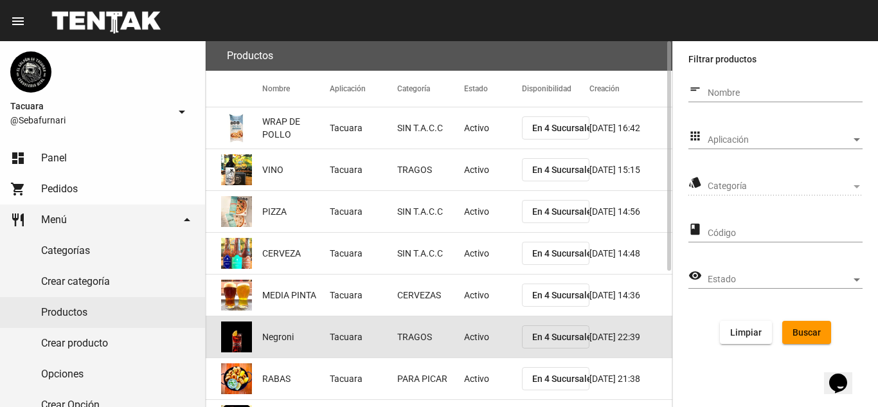
click at [269, 334] on span "Negroni" at bounding box center [278, 336] width 32 height 13
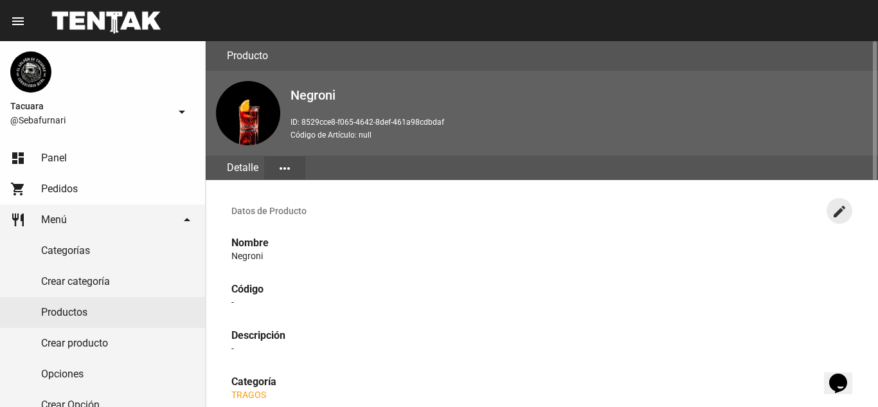
click at [833, 214] on mat-icon "create" at bounding box center [839, 211] width 15 height 15
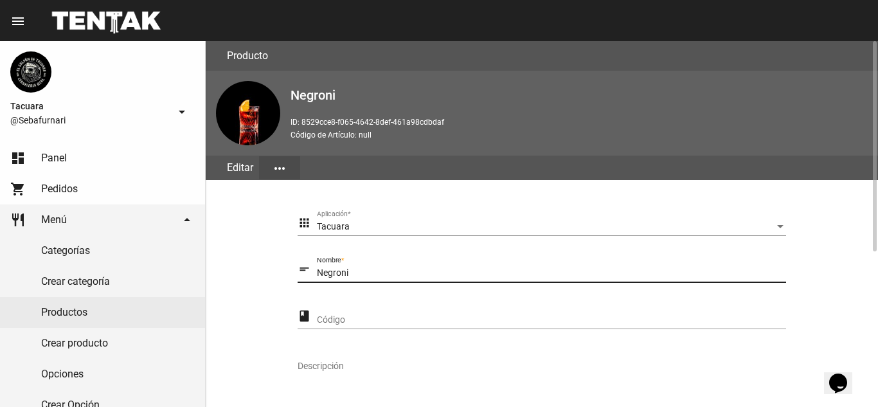
click at [384, 274] on input "Negroni" at bounding box center [551, 273] width 469 height 10
type input "N"
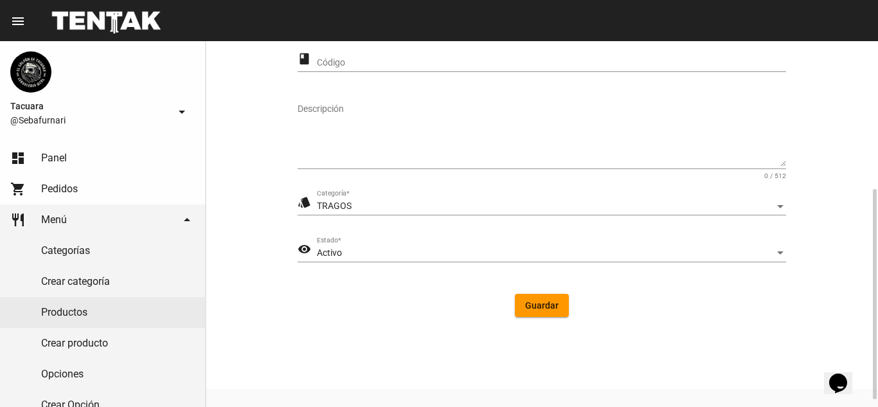
type input "NEGRONI"
click at [535, 320] on form "apps Tacuara Aplicación * short_text NEGRONI Nombre * class Código Descripción …" at bounding box center [542, 141] width 489 height 374
click at [541, 309] on span "Guardar" at bounding box center [541, 305] width 33 height 10
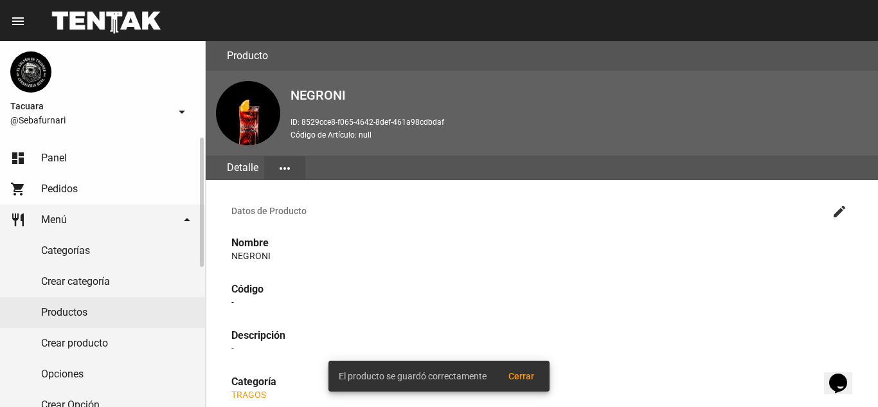
drag, startPoint x: 78, startPoint y: 318, endPoint x: 86, endPoint y: 312, distance: 10.0
click at [78, 318] on link "Productos" at bounding box center [102, 312] width 205 height 31
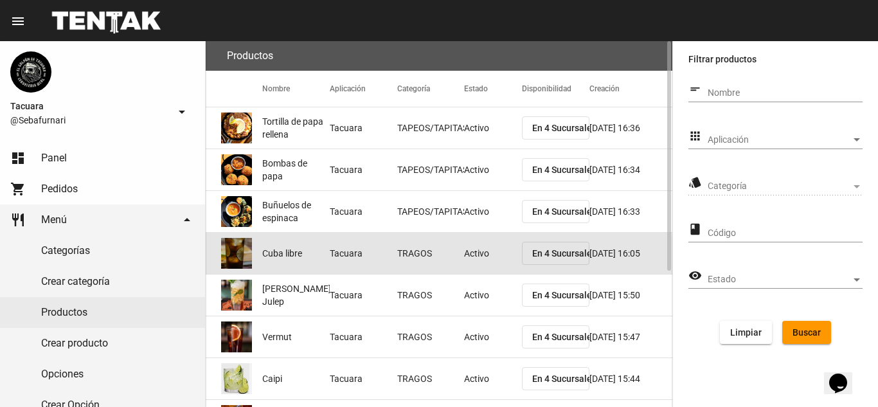
click at [298, 258] on span "Cuba libre" at bounding box center [282, 253] width 40 height 13
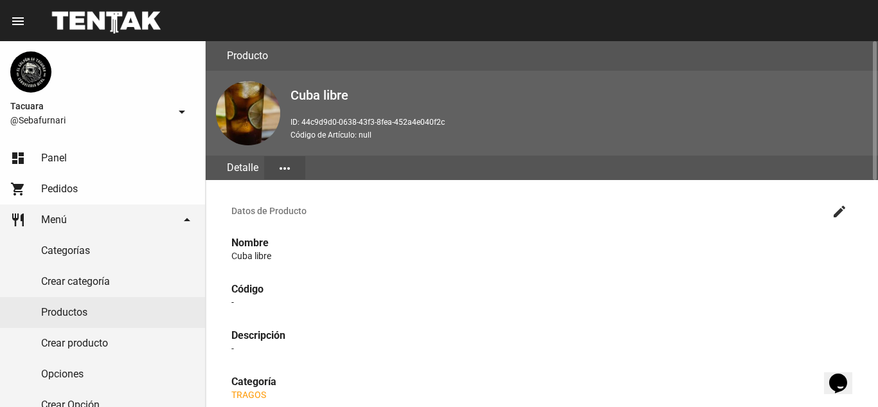
click at [846, 212] on mat-icon "create" at bounding box center [839, 211] width 15 height 15
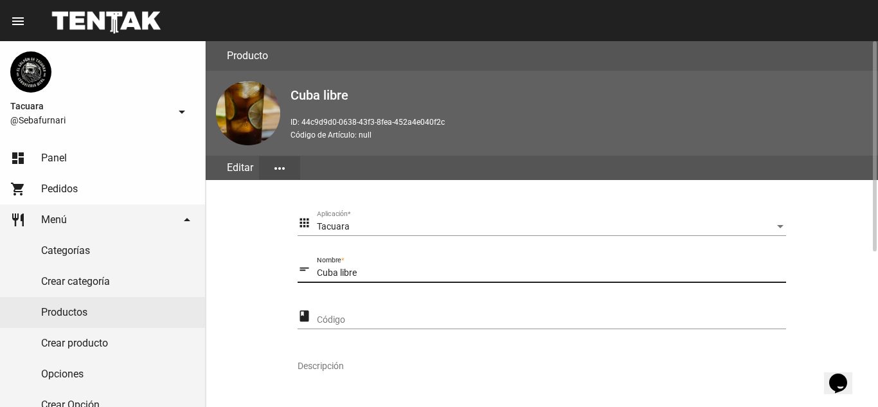
click at [363, 271] on input "Cuba libre" at bounding box center [551, 273] width 469 height 10
type input "C"
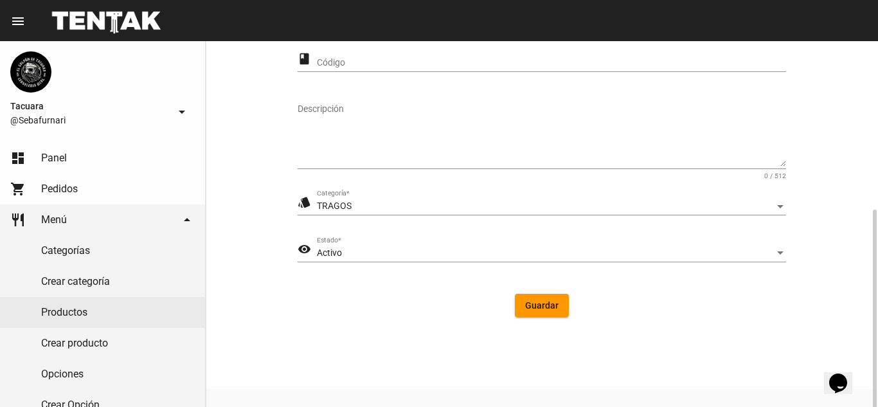
scroll to position [270, 0]
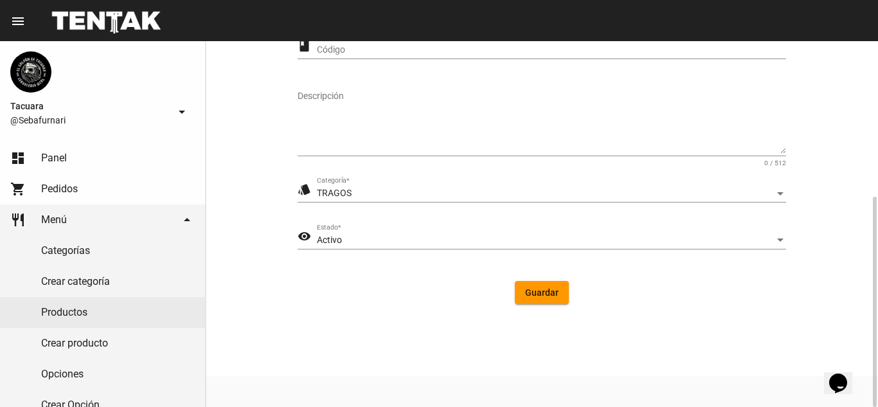
type input "CUBA LIBRE"
click at [541, 286] on button "Guardar" at bounding box center [542, 292] width 54 height 23
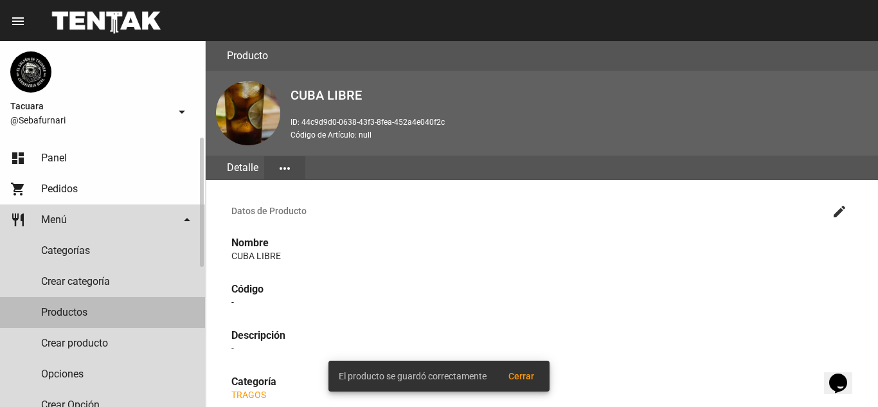
click at [105, 305] on link "Productos" at bounding box center [102, 312] width 205 height 31
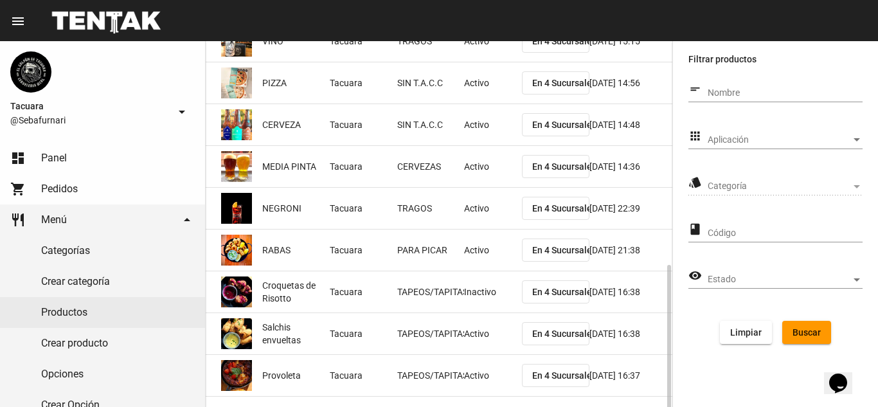
scroll to position [216, 0]
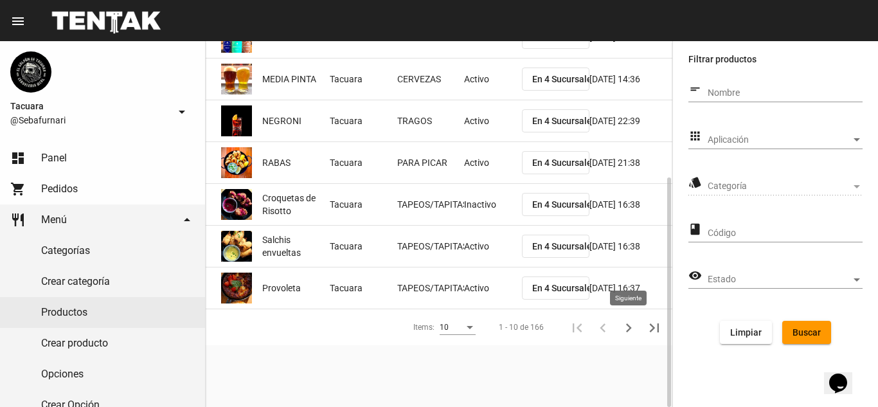
click at [631, 335] on icon "Siguiente" at bounding box center [629, 328] width 18 height 18
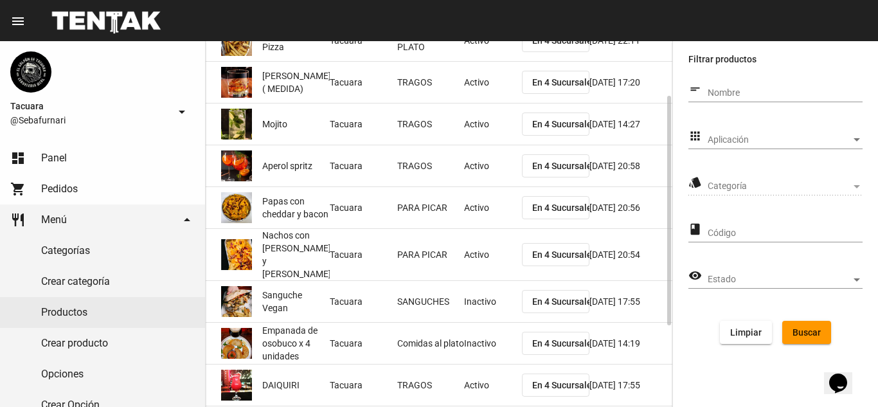
scroll to position [0, 0]
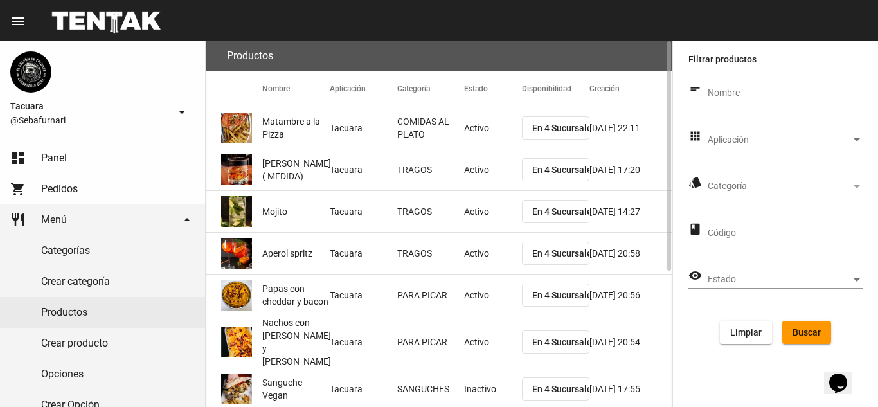
click at [303, 213] on mat-cell "Mojito" at bounding box center [296, 211] width 68 height 41
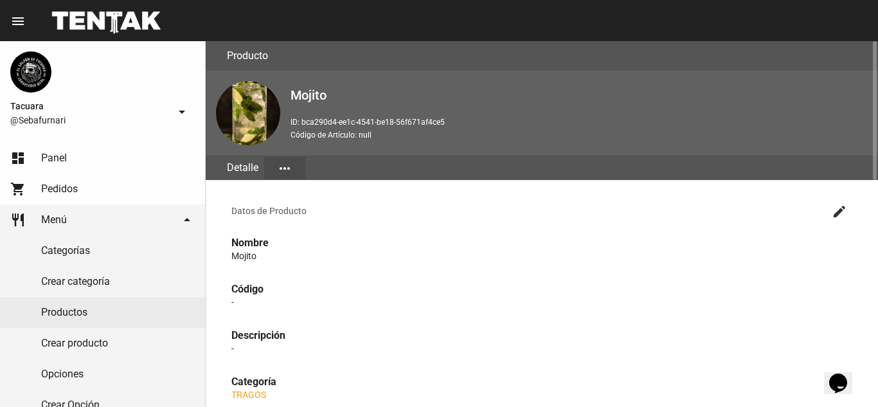
click at [838, 208] on mat-icon "create" at bounding box center [839, 211] width 15 height 15
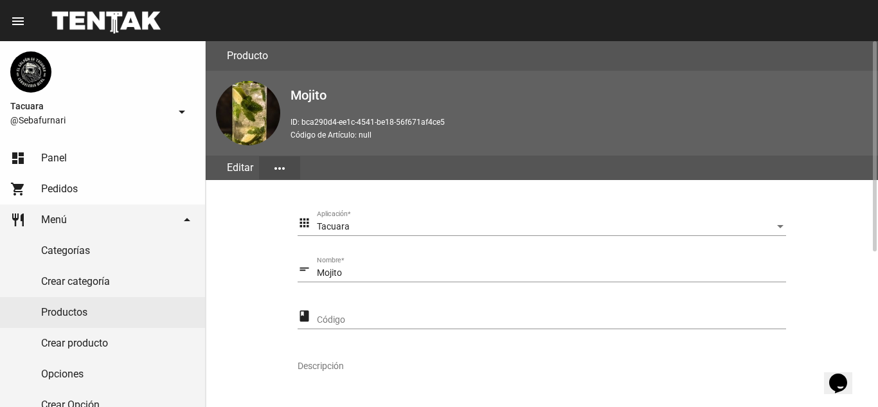
click at [383, 271] on input "Mojito" at bounding box center [551, 273] width 469 height 10
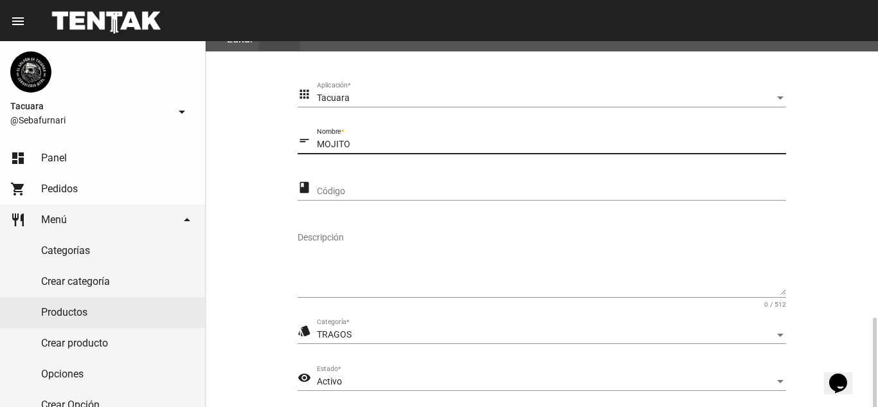
scroll to position [270, 0]
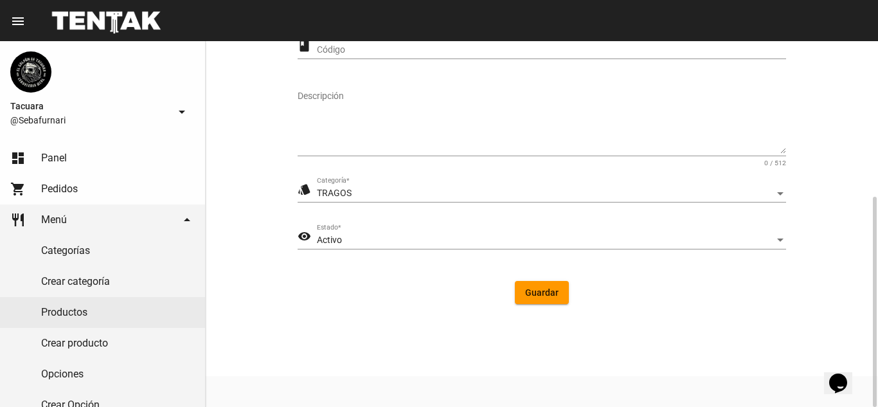
type input "MOJITO"
click at [519, 289] on button "Guardar" at bounding box center [542, 292] width 54 height 23
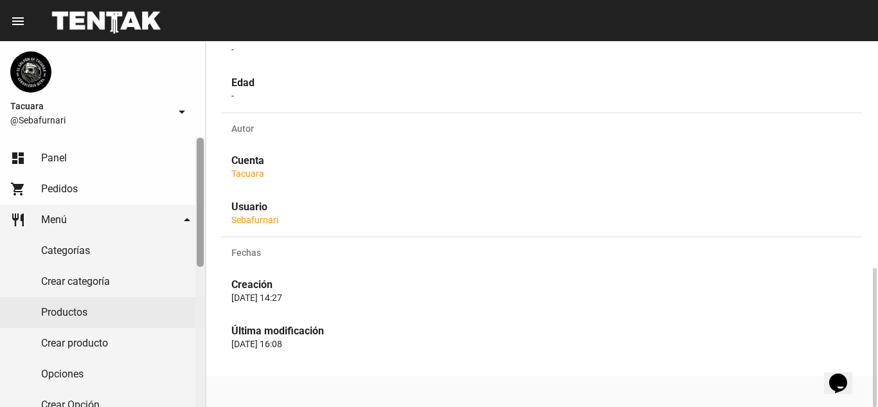
scroll to position [208, 0]
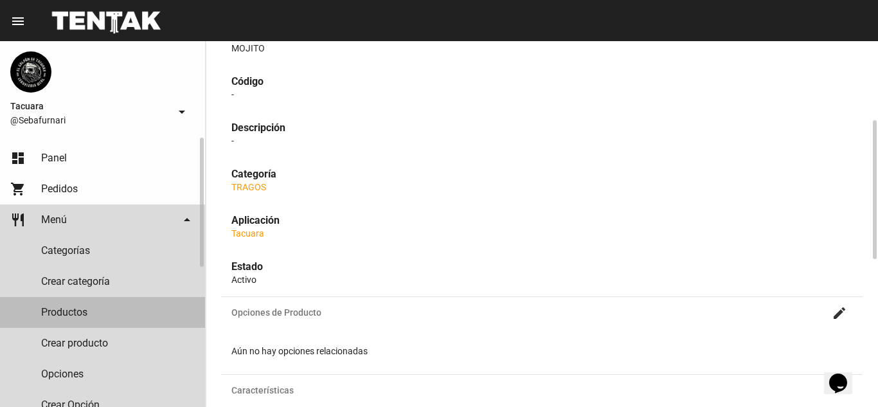
drag, startPoint x: 100, startPoint y: 309, endPoint x: 191, endPoint y: 317, distance: 91.6
click at [100, 310] on link "Productos" at bounding box center [102, 312] width 205 height 31
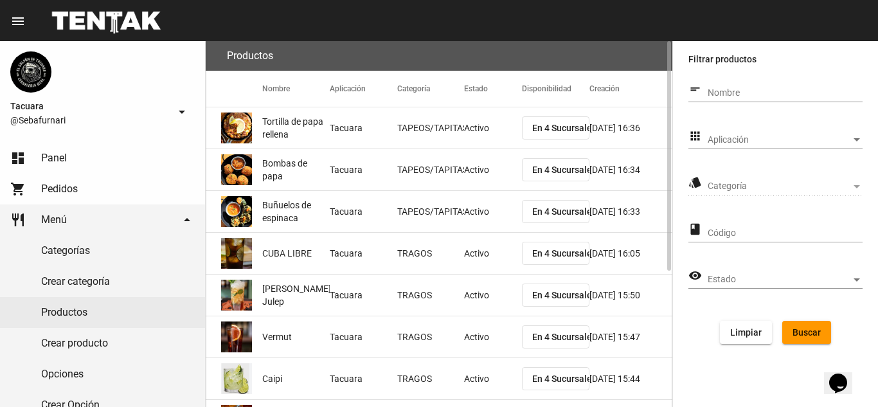
click at [298, 298] on span "Cynar Julep" at bounding box center [296, 295] width 69 height 26
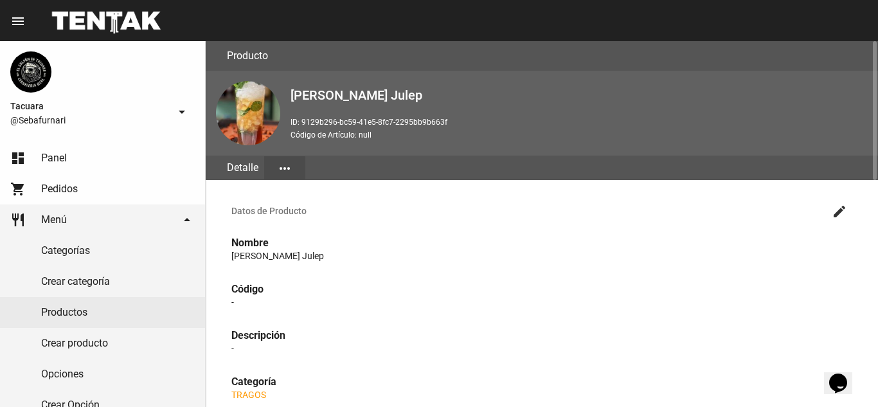
click at [840, 206] on mat-icon "create" at bounding box center [839, 211] width 15 height 15
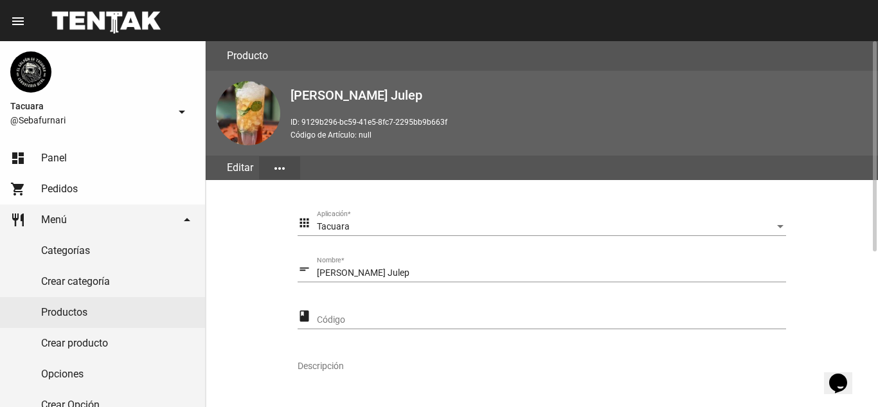
click at [374, 267] on div "Cynar Julep Nombre *" at bounding box center [551, 269] width 469 height 25
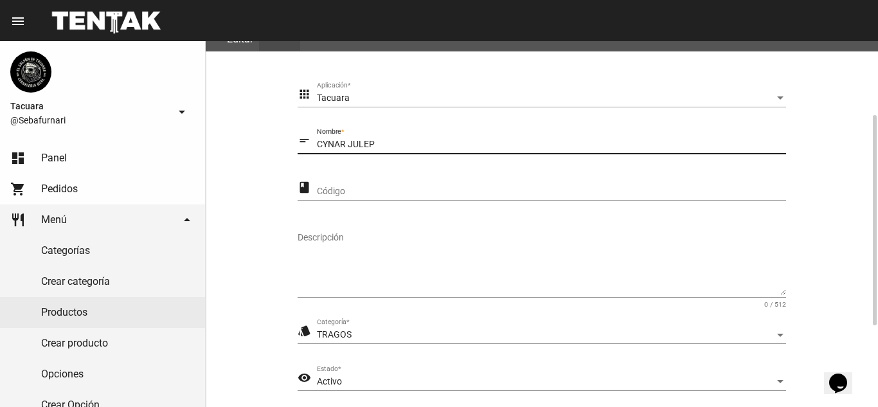
scroll to position [270, 0]
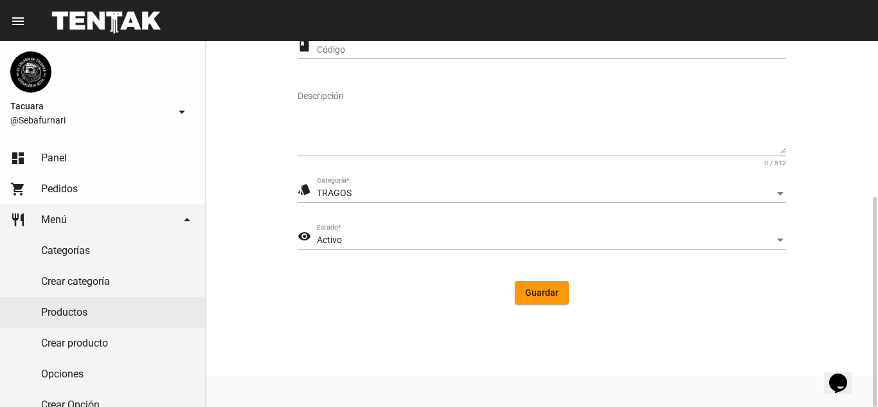
type input "CYNAR JULEP"
click at [550, 295] on span "Guardar" at bounding box center [541, 292] width 33 height 10
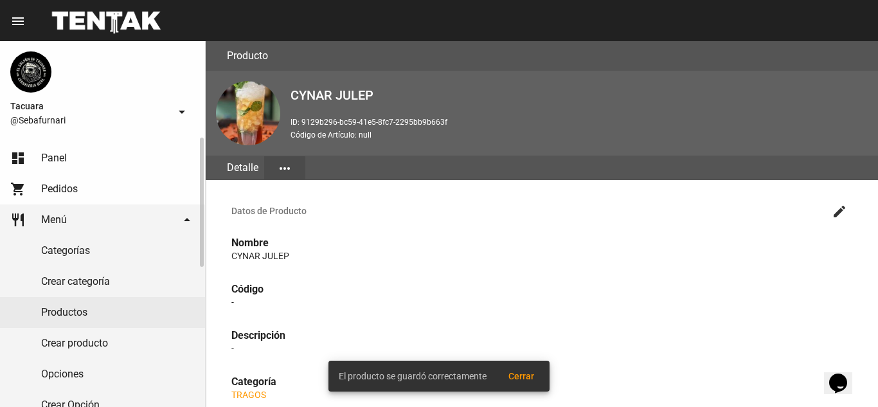
click at [87, 321] on link "Productos" at bounding box center [102, 312] width 205 height 31
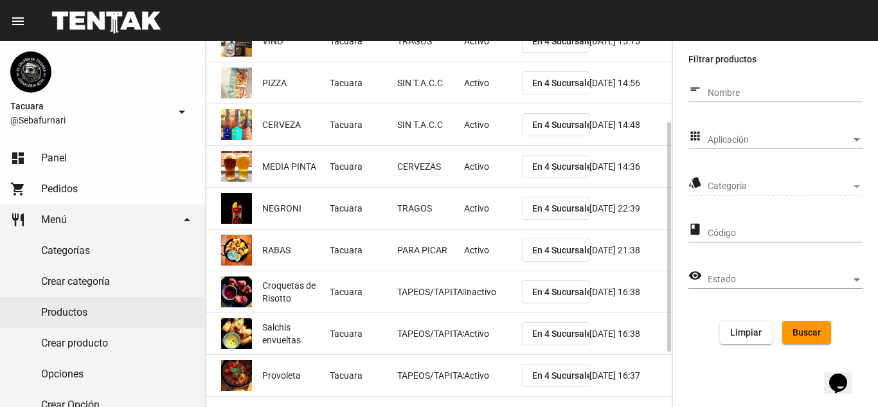
scroll to position [216, 0]
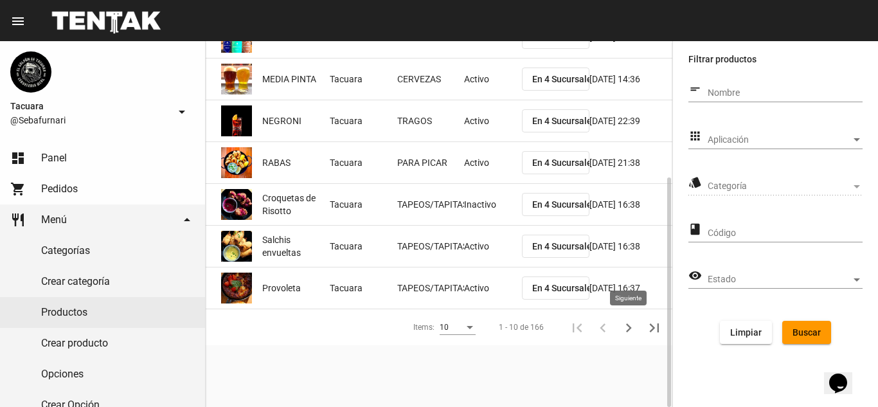
click at [627, 322] on icon "Siguiente" at bounding box center [629, 328] width 18 height 18
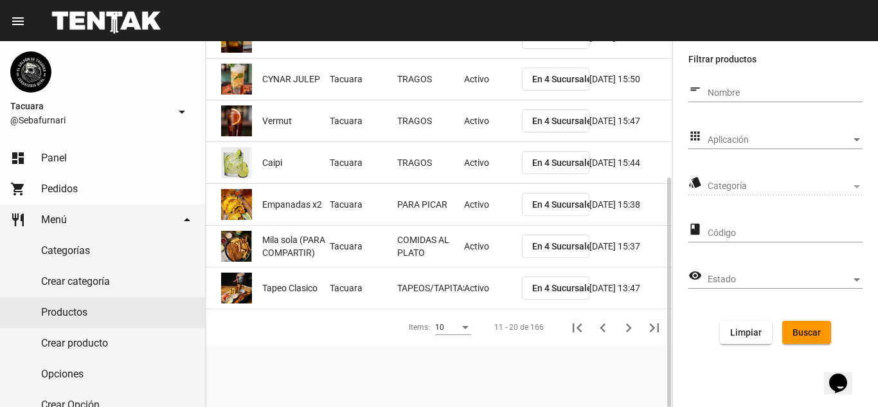
scroll to position [87, 0]
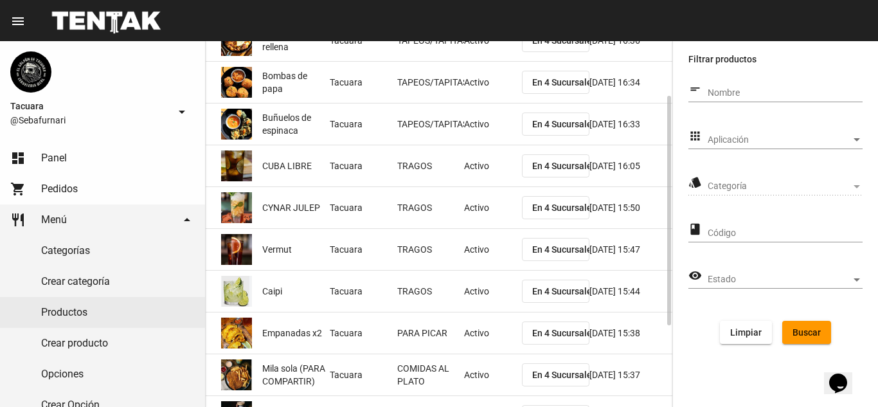
click at [291, 249] on span "Vermut" at bounding box center [277, 249] width 30 height 13
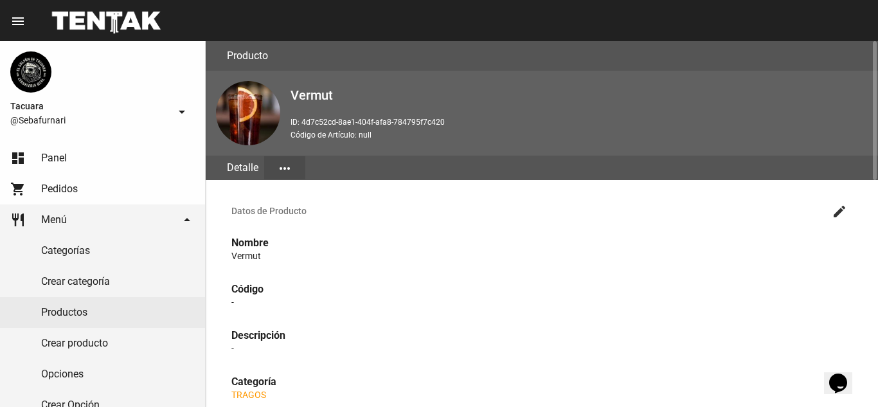
click at [841, 217] on mat-icon "create" at bounding box center [839, 211] width 15 height 15
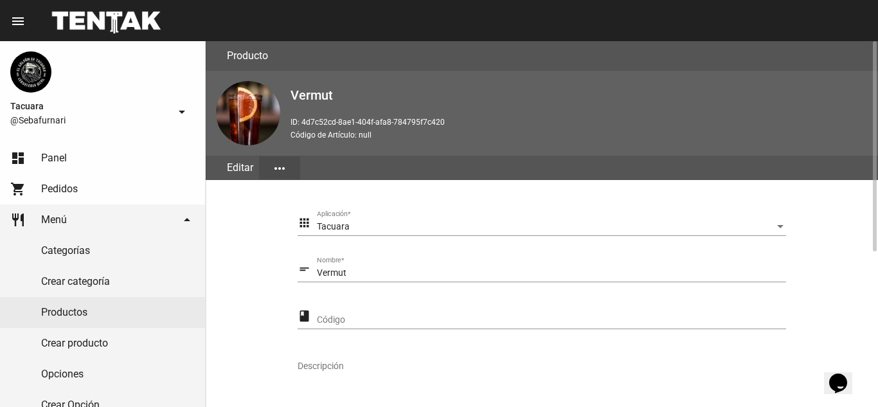
click at [423, 278] on input "Vermut" at bounding box center [551, 273] width 469 height 10
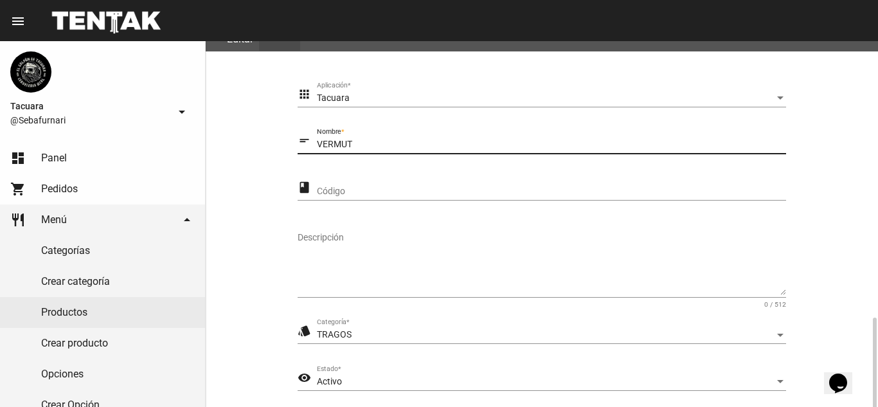
scroll to position [270, 0]
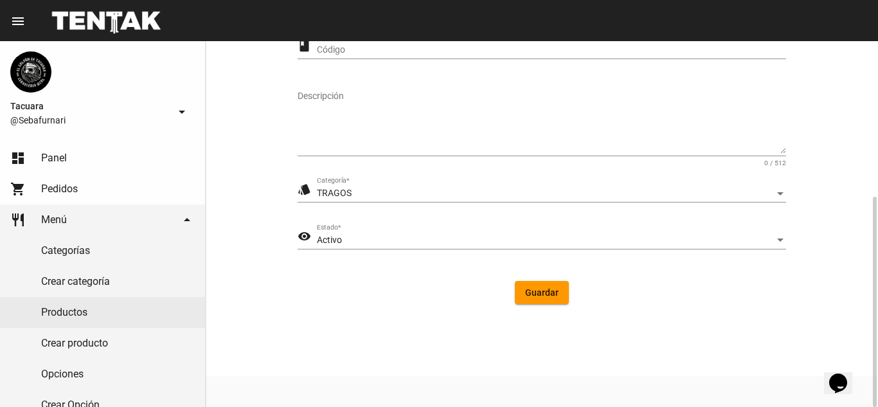
type input "VERMUT"
click at [550, 303] on button "Guardar" at bounding box center [542, 292] width 54 height 23
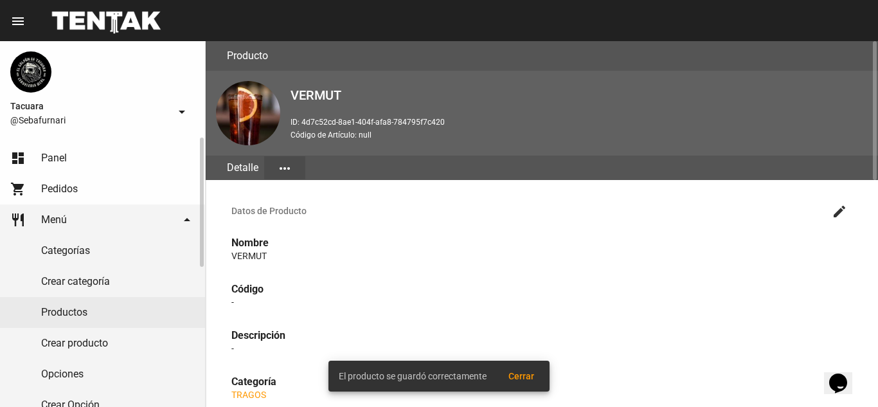
drag, startPoint x: 89, startPoint y: 312, endPoint x: 131, endPoint y: 309, distance: 42.0
click at [89, 313] on link "Productos" at bounding box center [102, 312] width 205 height 31
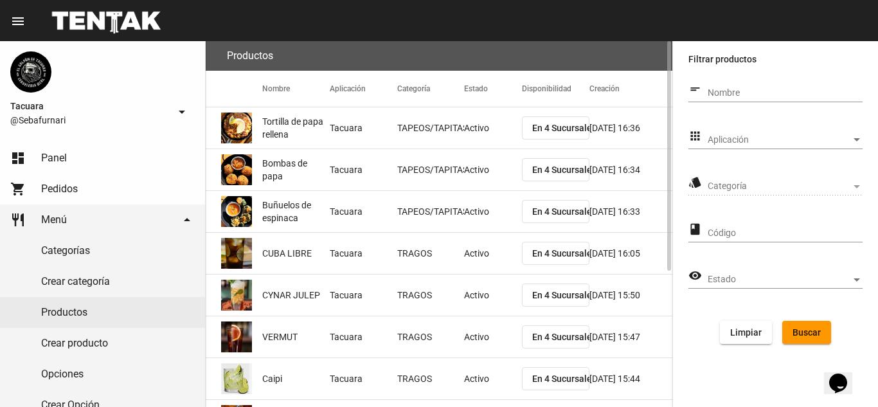
click at [297, 374] on mat-cell "Caipi" at bounding box center [296, 378] width 68 height 41
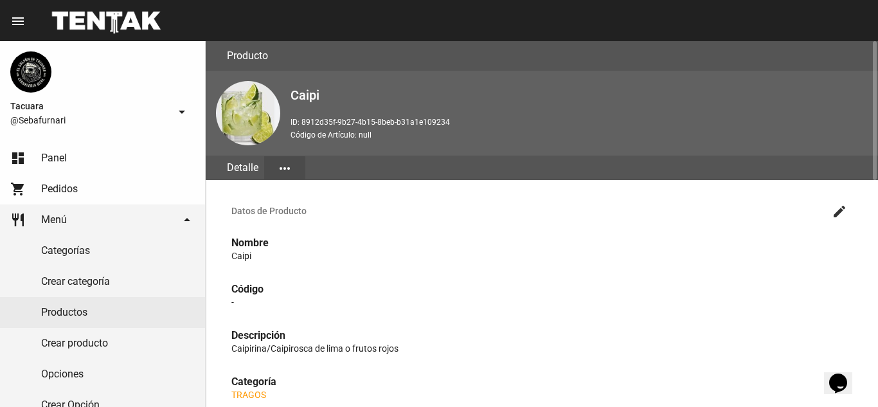
click at [280, 251] on p "Caipi" at bounding box center [541, 255] width 621 height 13
click at [847, 210] on button "create" at bounding box center [840, 211] width 26 height 26
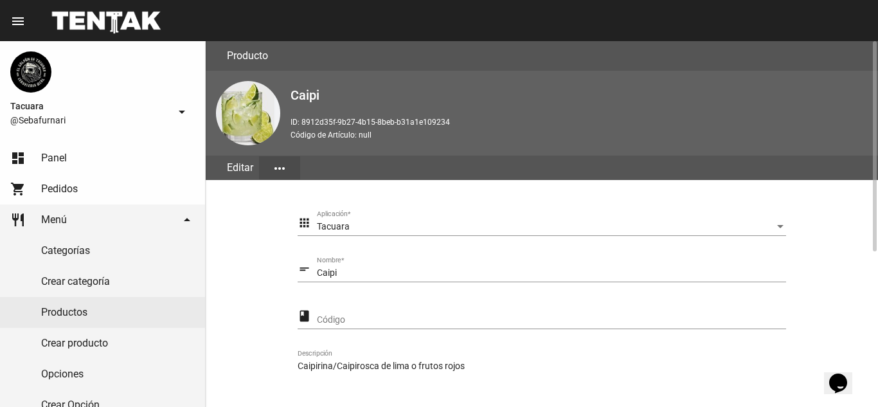
click at [356, 278] on div "Caipi Nombre *" at bounding box center [551, 269] width 469 height 25
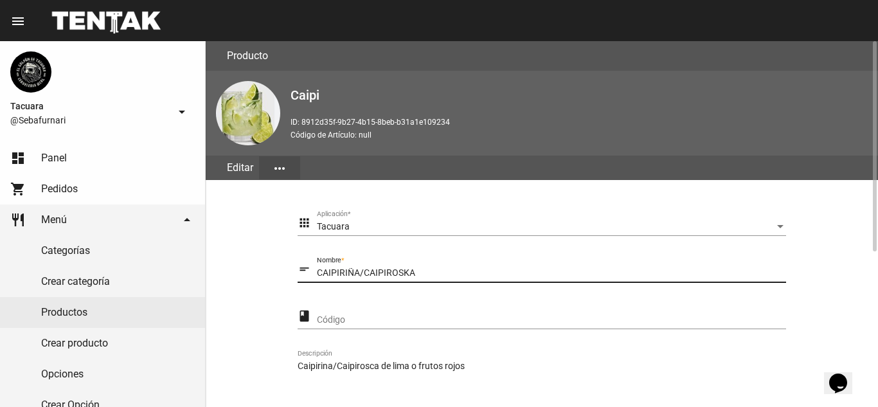
scroll to position [257, 0]
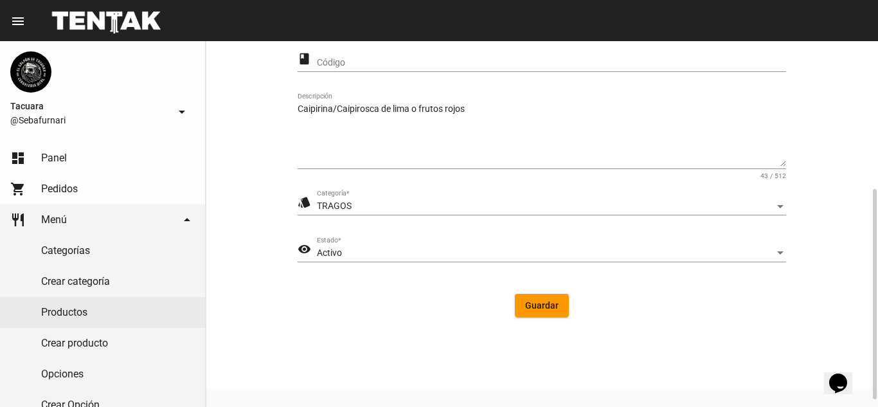
type input "CAIPIRIÑA/CAIPIROSKA"
click at [523, 297] on button "Guardar" at bounding box center [542, 305] width 54 height 23
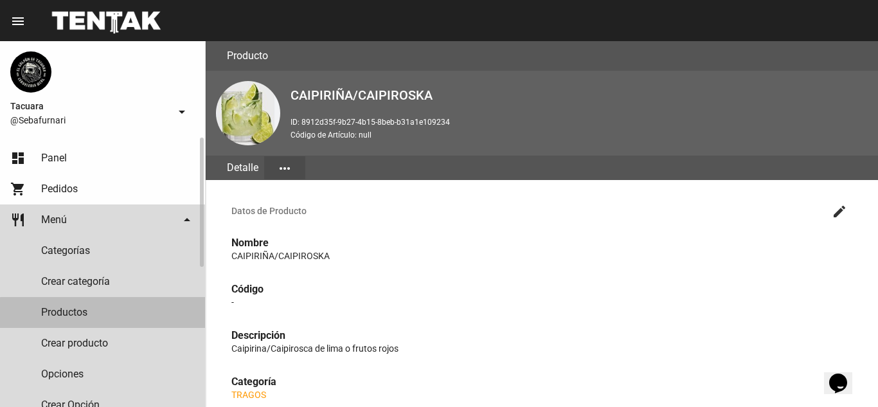
drag, startPoint x: 107, startPoint y: 315, endPoint x: 191, endPoint y: 303, distance: 84.5
click at [107, 315] on link "Productos" at bounding box center [102, 312] width 205 height 31
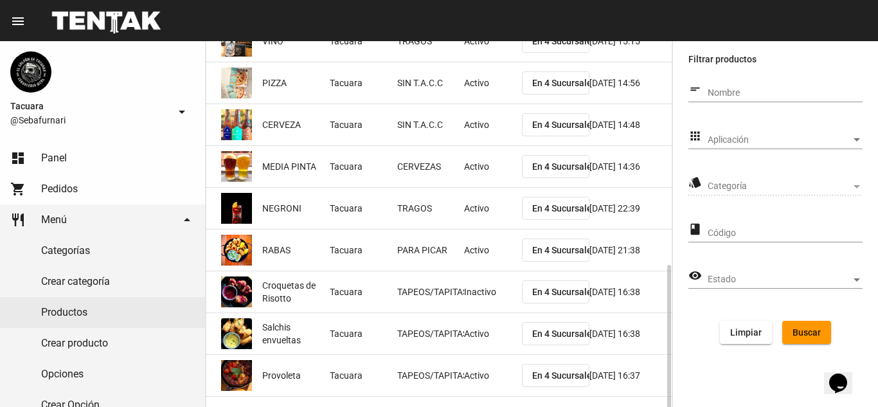
scroll to position [216, 0]
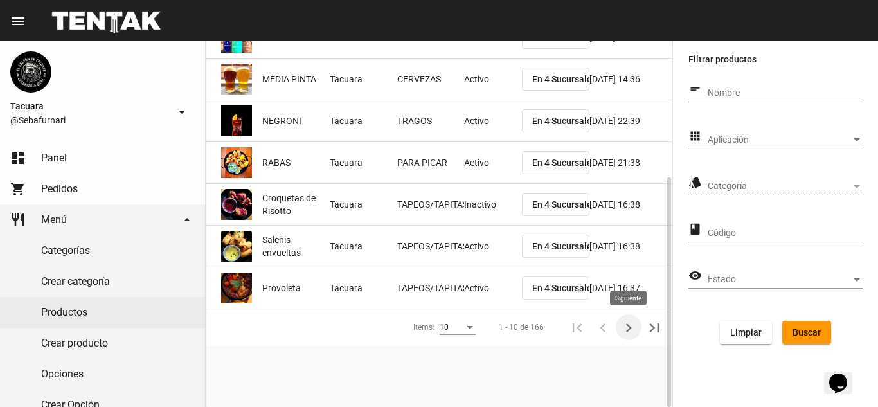
click at [622, 328] on icon "Siguiente" at bounding box center [629, 328] width 18 height 18
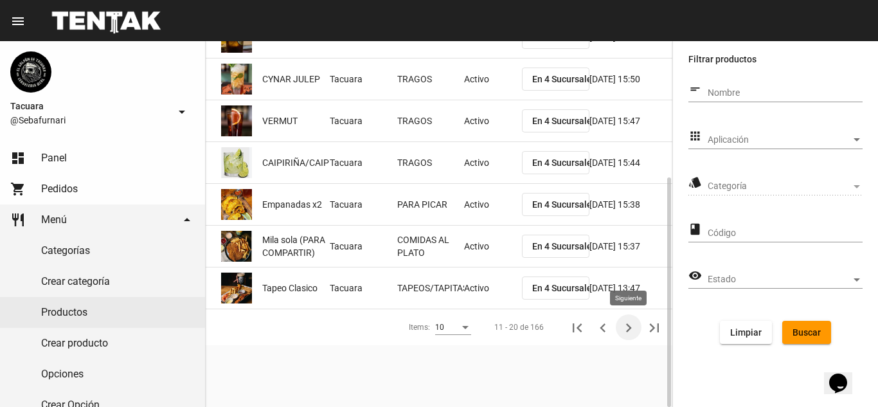
click at [631, 331] on icon "Siguiente" at bounding box center [629, 328] width 18 height 18
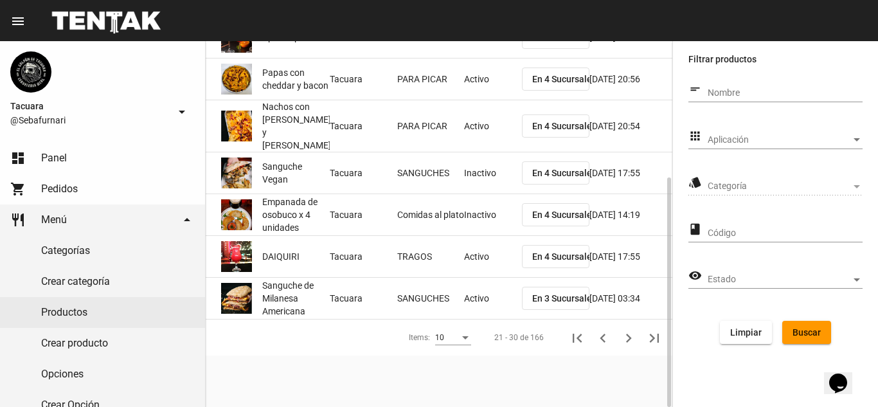
scroll to position [0, 0]
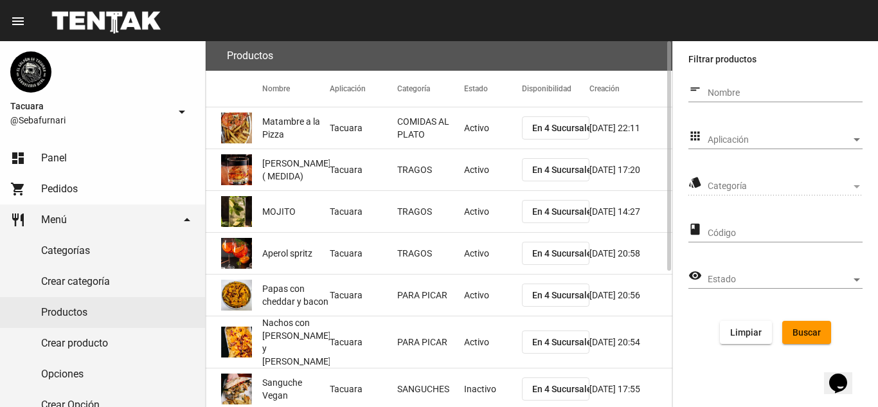
click at [293, 256] on span "Aperol spritz" at bounding box center [287, 253] width 50 height 13
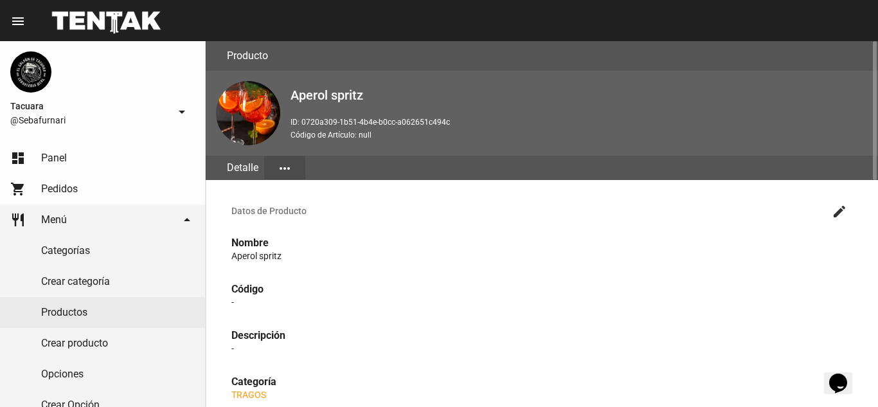
click at [834, 215] on mat-icon "create" at bounding box center [839, 211] width 15 height 15
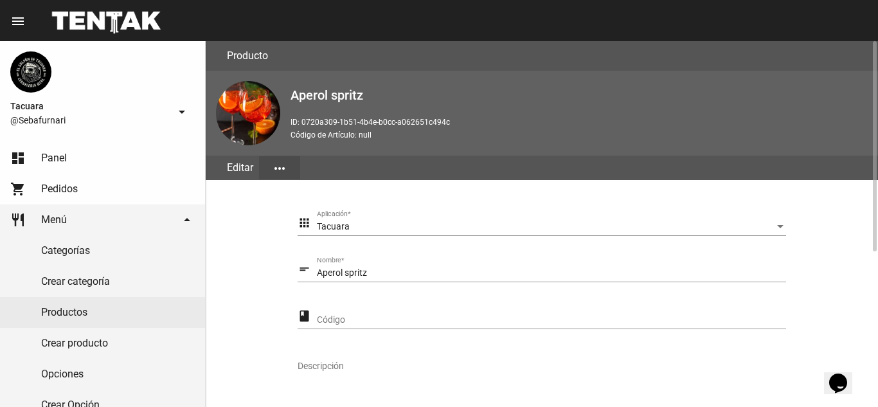
click at [376, 265] on div "Aperol spritz Nombre *" at bounding box center [551, 269] width 469 height 25
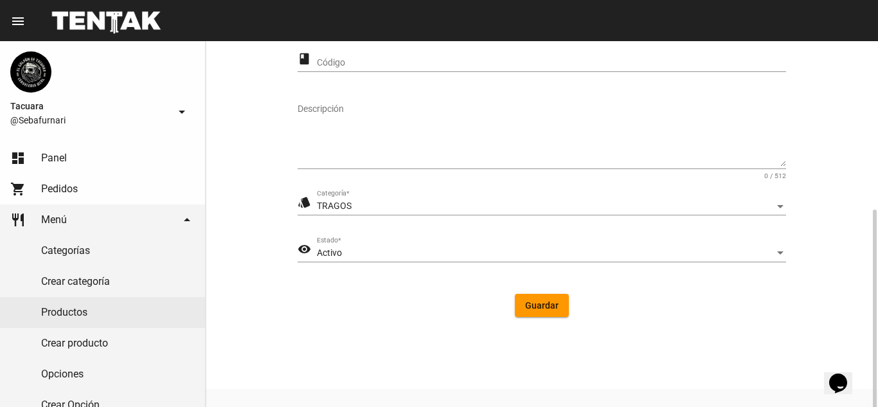
scroll to position [270, 0]
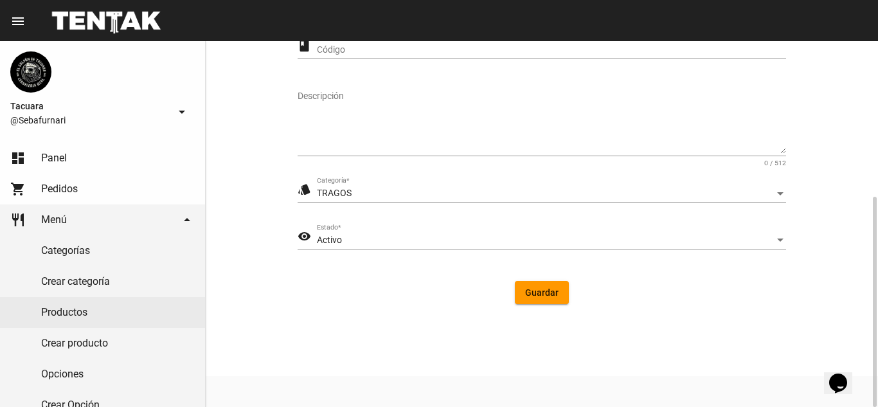
type input "APEROL SPRITZ"
click at [552, 298] on button "Guardar" at bounding box center [542, 292] width 54 height 23
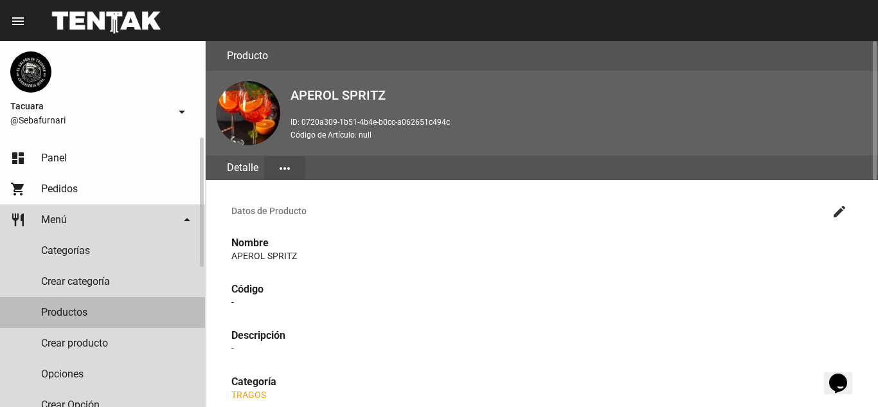
click at [105, 310] on link "Productos" at bounding box center [102, 312] width 205 height 31
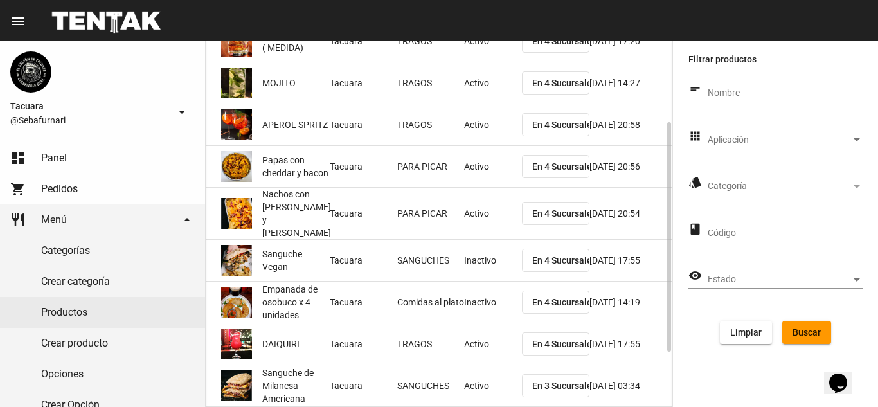
scroll to position [216, 0]
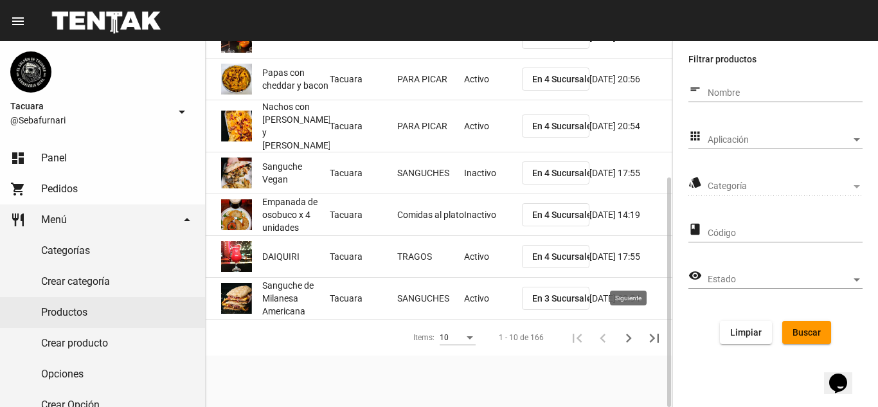
click at [622, 330] on icon "Siguiente" at bounding box center [629, 338] width 18 height 18
click at [628, 329] on icon "Siguiente" at bounding box center [629, 338] width 18 height 18
click at [624, 329] on icon "Siguiente" at bounding box center [629, 338] width 18 height 18
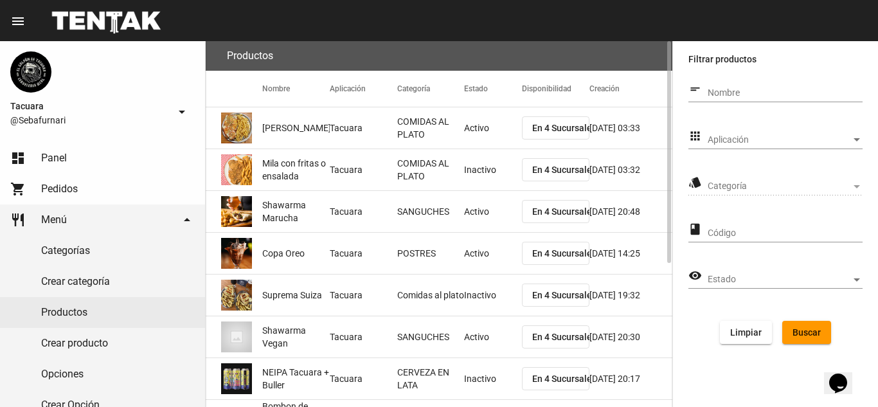
scroll to position [237, 0]
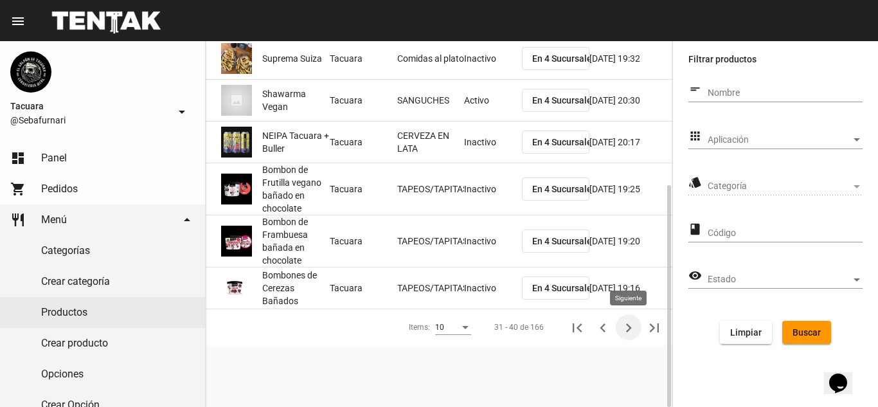
click at [622, 330] on icon "Siguiente" at bounding box center [629, 328] width 18 height 18
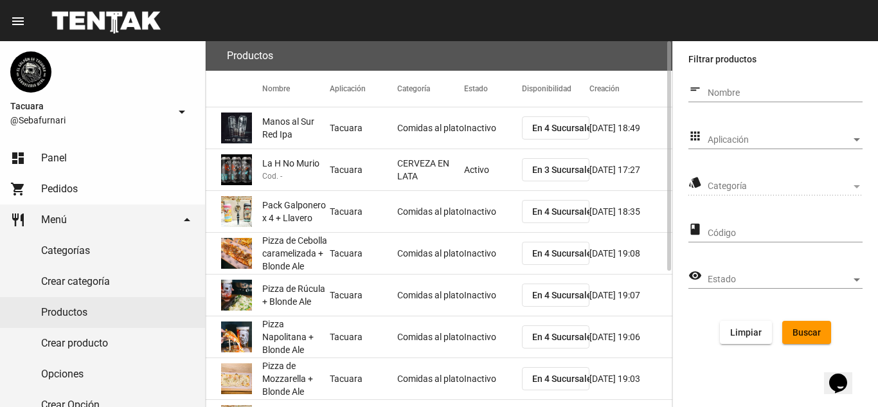
scroll to position [216, 0]
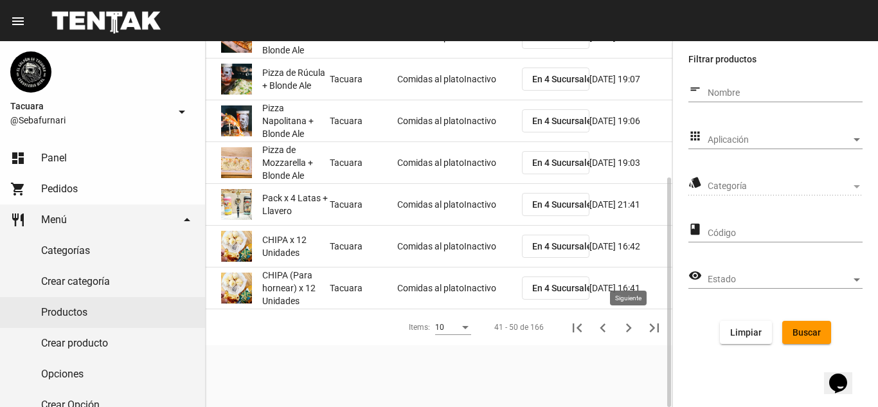
click at [624, 330] on icon "Siguiente" at bounding box center [629, 328] width 18 height 18
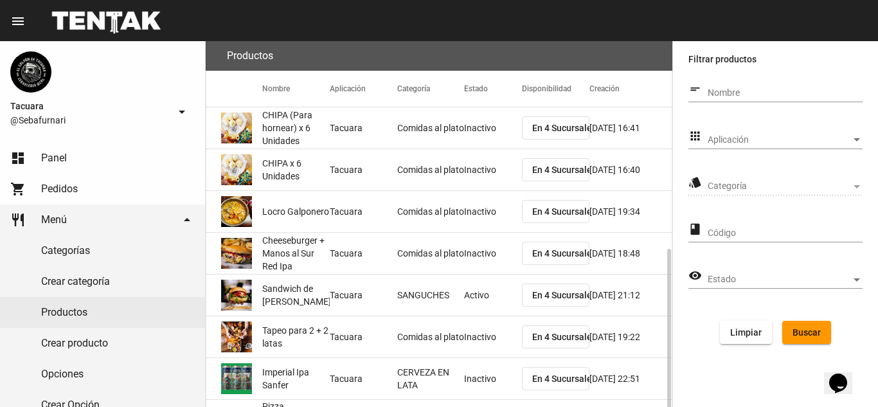
scroll to position [226, 0]
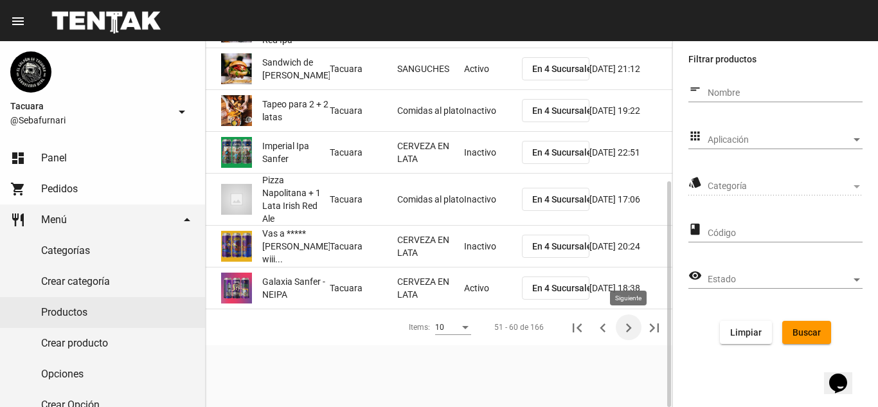
click at [624, 329] on icon "Siguiente" at bounding box center [629, 328] width 18 height 18
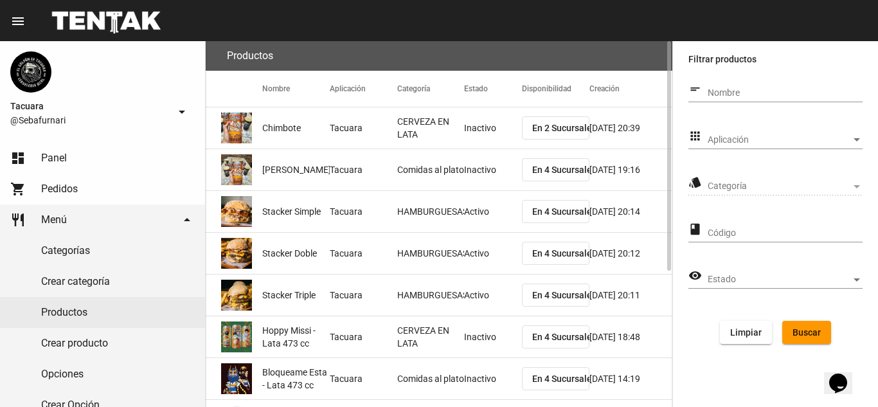
scroll to position [216, 0]
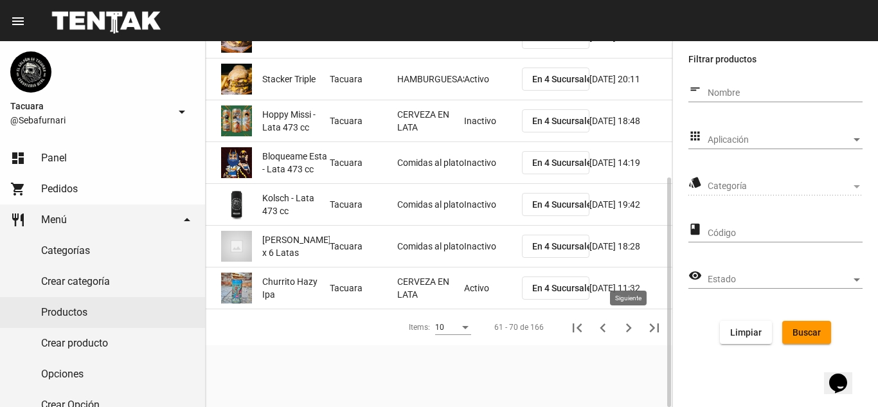
click at [624, 325] on icon "Siguiente" at bounding box center [629, 328] width 18 height 18
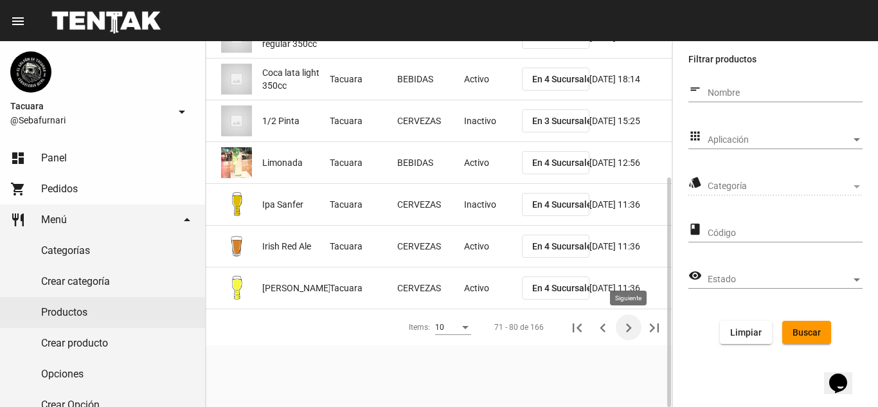
click at [624, 330] on icon "Siguiente" at bounding box center [629, 328] width 18 height 18
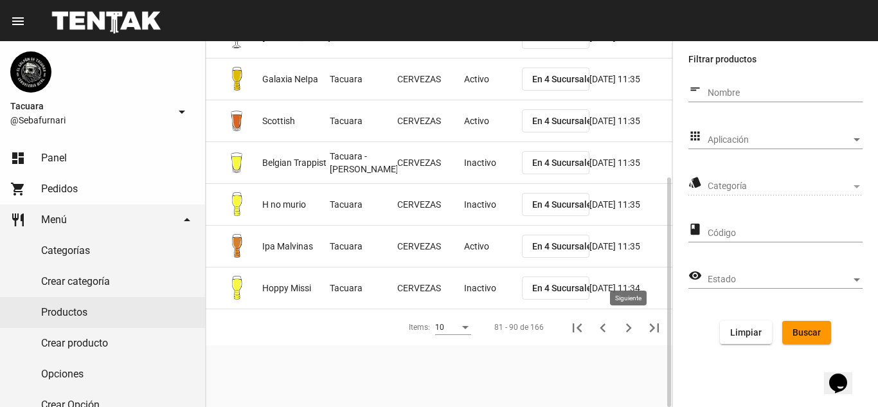
click at [633, 325] on icon "Siguiente" at bounding box center [629, 328] width 18 height 18
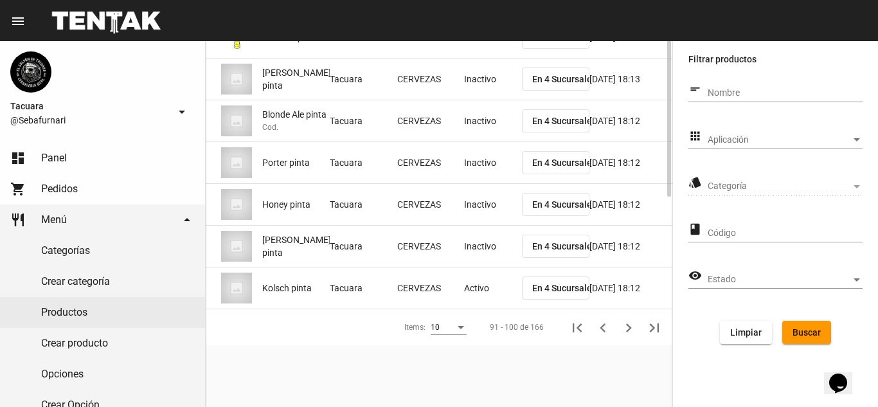
scroll to position [0, 0]
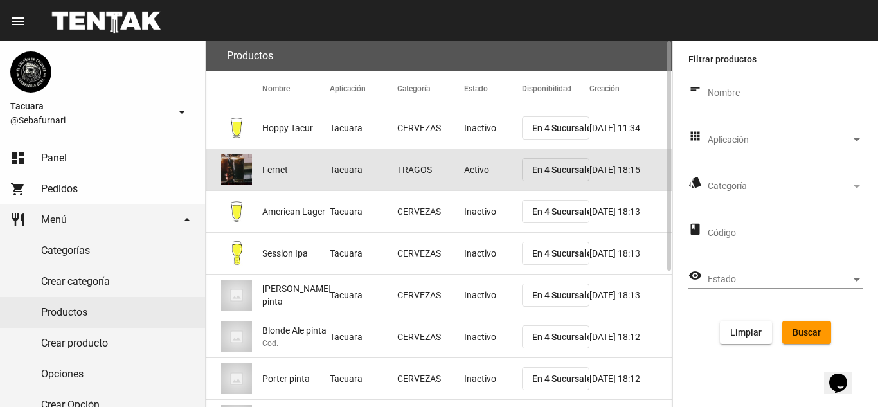
click at [292, 166] on mat-cell "Fernet" at bounding box center [296, 169] width 68 height 41
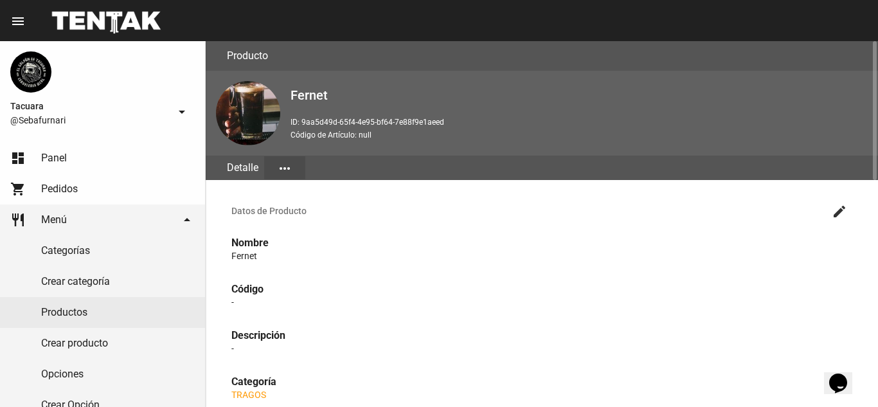
click at [838, 214] on mat-icon "create" at bounding box center [839, 211] width 15 height 15
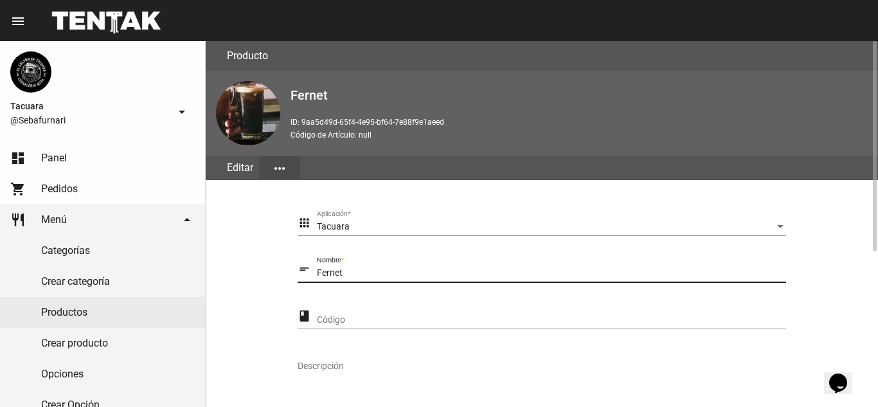
click at [370, 270] on input "Fernet" at bounding box center [551, 273] width 469 height 10
type input "F"
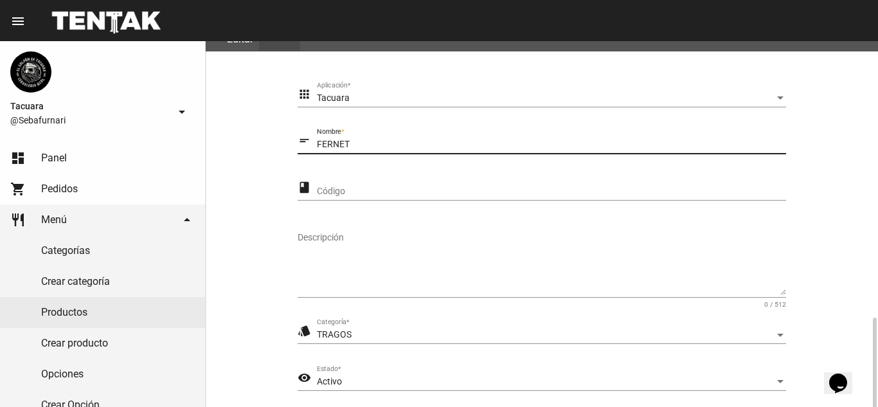
scroll to position [270, 0]
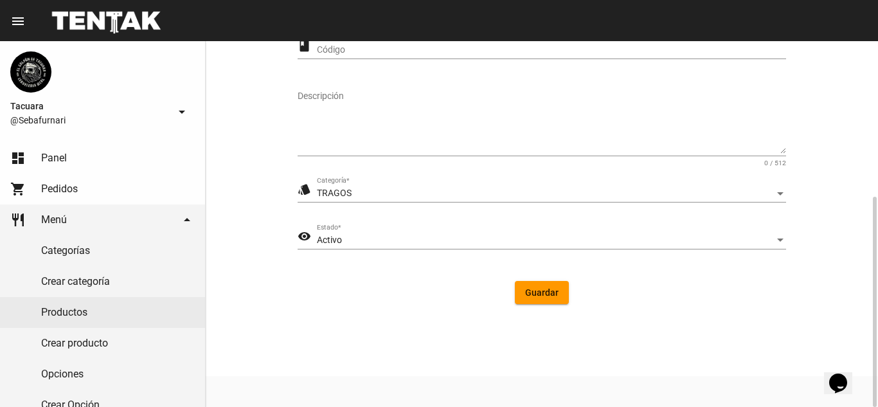
type input "FERNET"
click at [527, 289] on span "Guardar" at bounding box center [541, 292] width 33 height 10
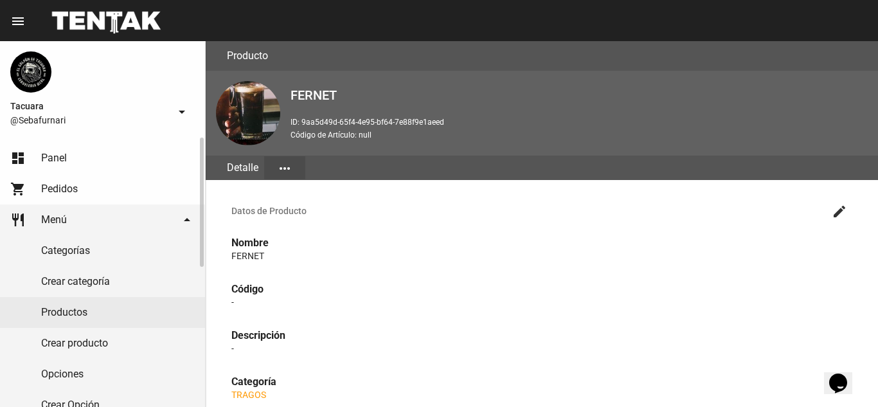
drag, startPoint x: 75, startPoint y: 314, endPoint x: 142, endPoint y: 305, distance: 68.2
click at [75, 314] on link "Productos" at bounding box center [102, 312] width 205 height 31
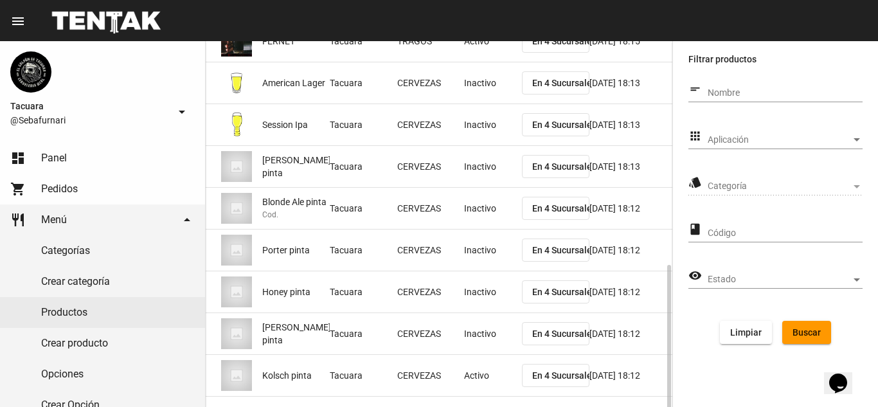
scroll to position [216, 0]
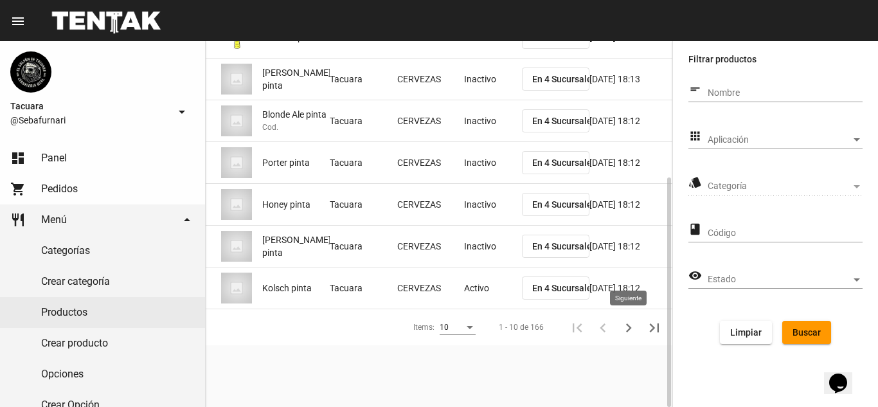
click at [628, 328] on icon "Siguiente" at bounding box center [629, 328] width 18 height 18
click at [631, 327] on icon "Siguiente" at bounding box center [629, 327] width 6 height 9
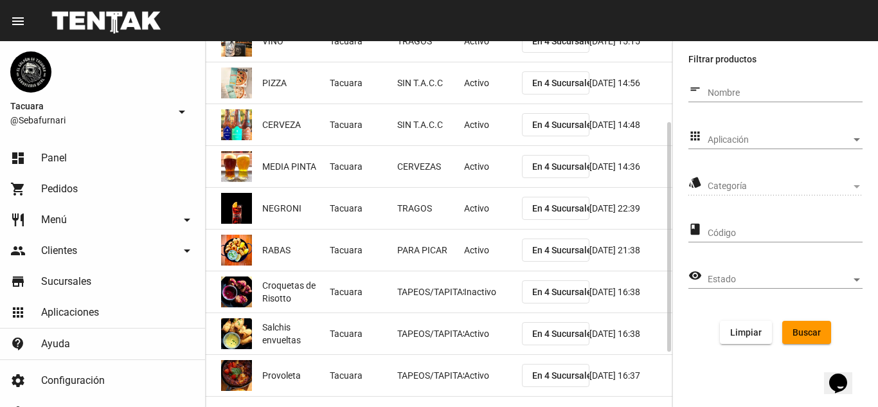
scroll to position [216, 0]
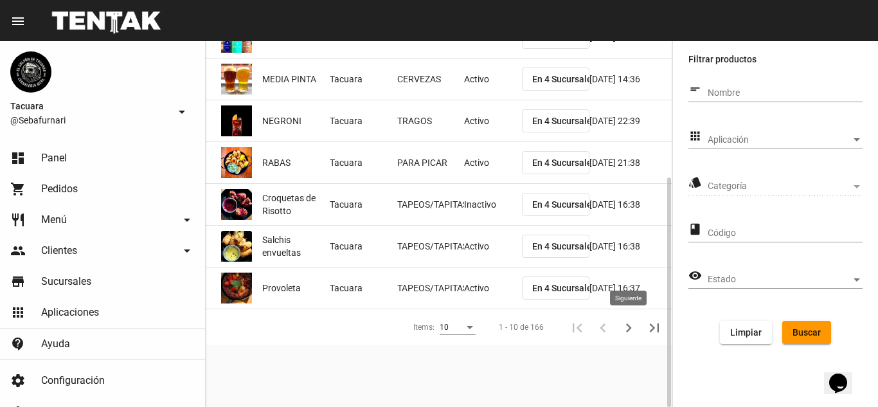
click at [633, 324] on icon "Siguiente" at bounding box center [629, 328] width 18 height 18
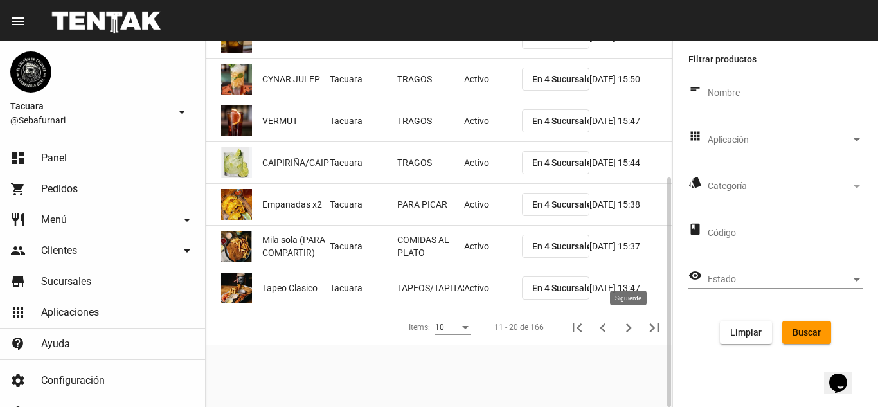
click at [626, 331] on icon "Siguiente" at bounding box center [629, 328] width 18 height 18
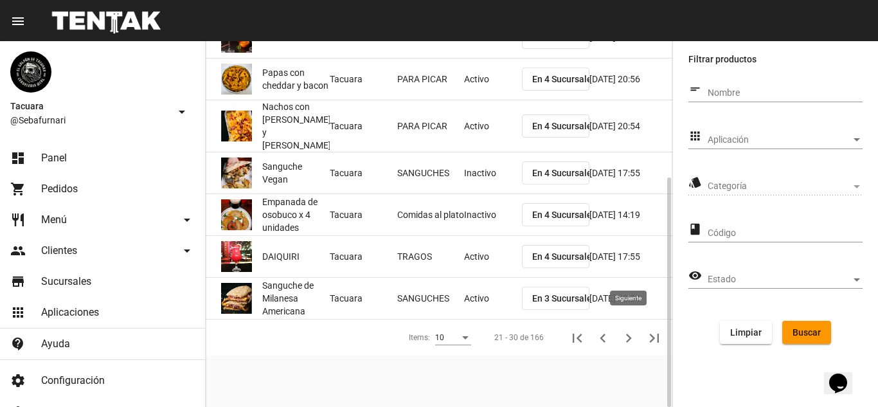
click at [630, 334] on icon "Siguiente" at bounding box center [629, 338] width 18 height 18
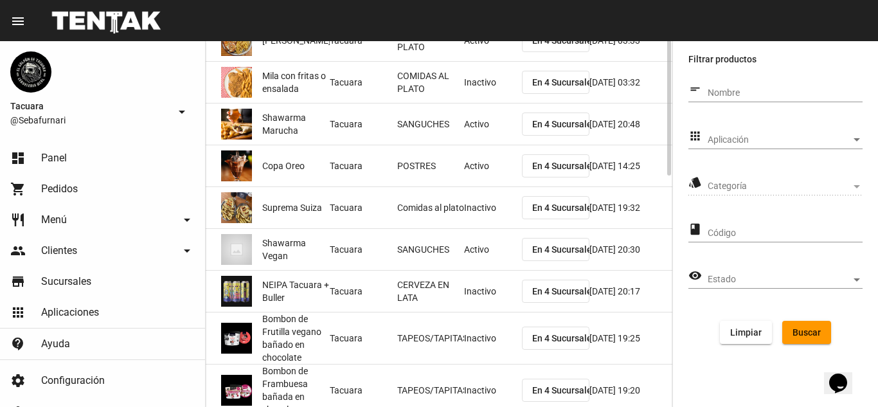
scroll to position [0, 0]
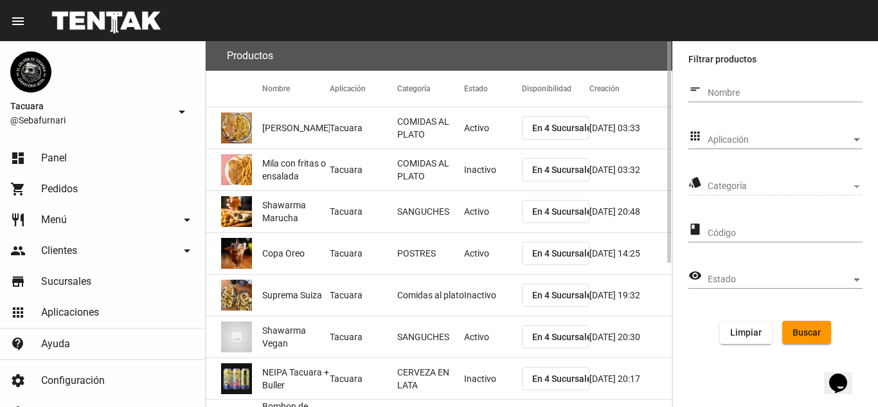
click at [283, 244] on mat-cell "Copa Oreo" at bounding box center [296, 253] width 68 height 41
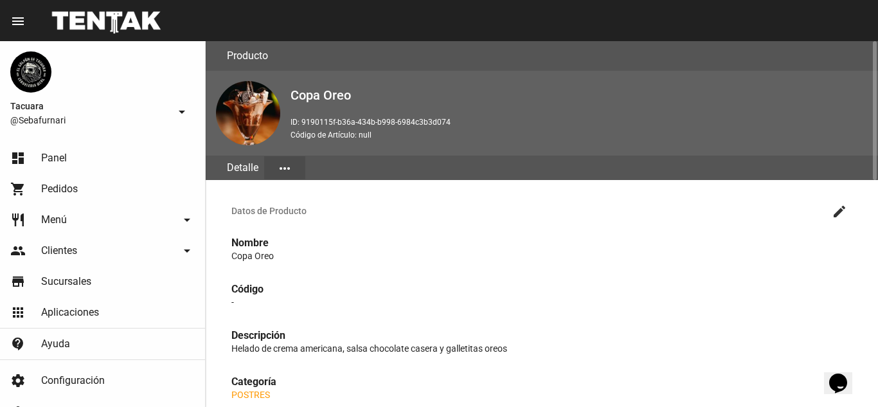
click at [835, 215] on mat-icon "create" at bounding box center [839, 211] width 15 height 15
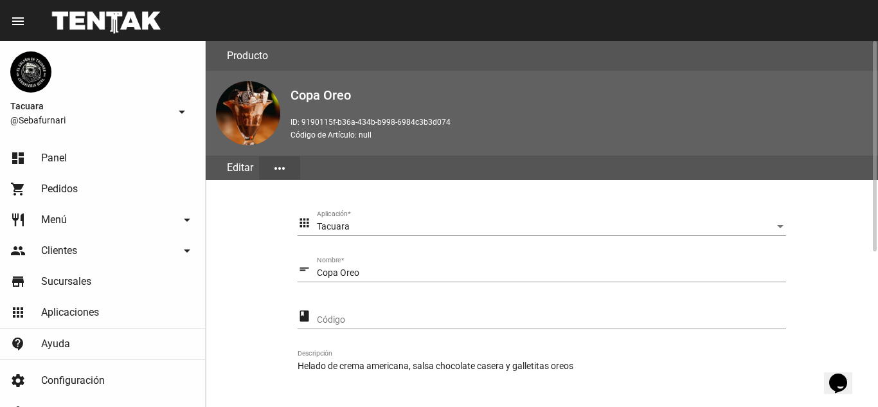
click at [382, 275] on input "Copa Oreo" at bounding box center [551, 273] width 469 height 10
type input "C"
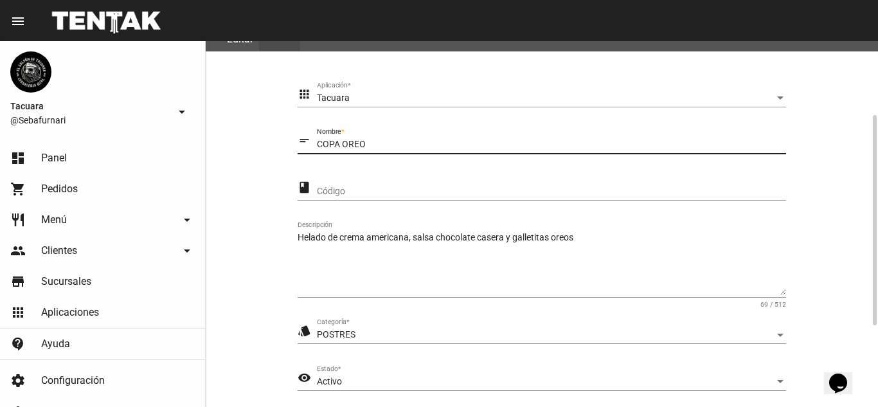
scroll to position [270, 0]
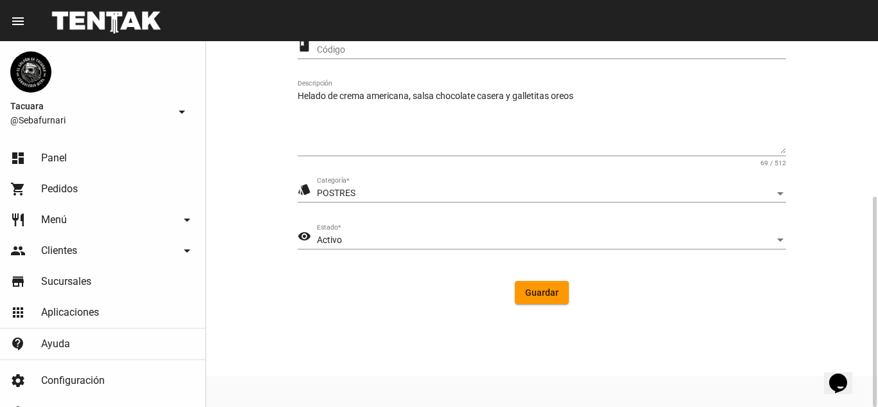
type input "COPA OREO"
click at [549, 289] on span "Guardar" at bounding box center [541, 292] width 33 height 10
